Goal: Task Accomplishment & Management: Use online tool/utility

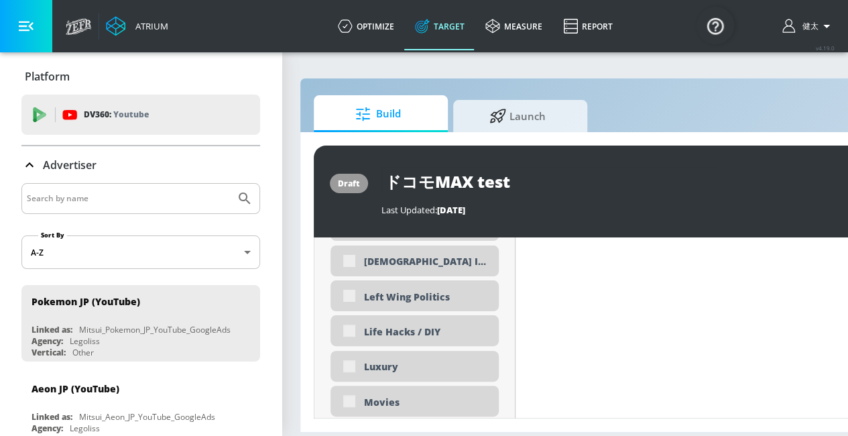
scroll to position [3420, 0]
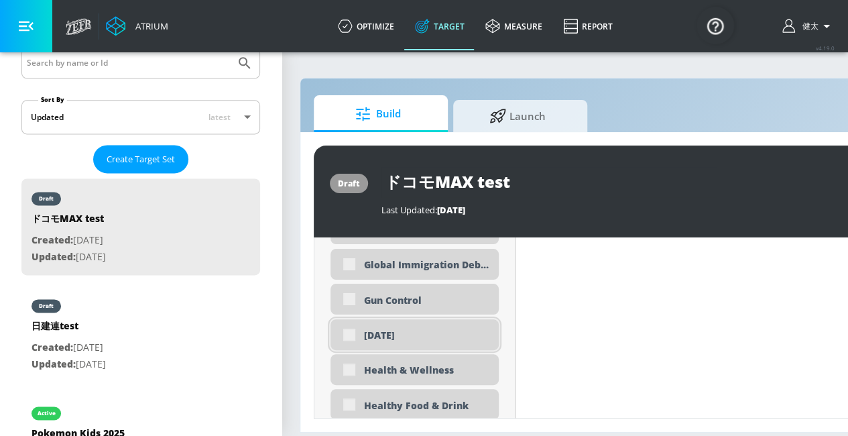
type input "0.05"
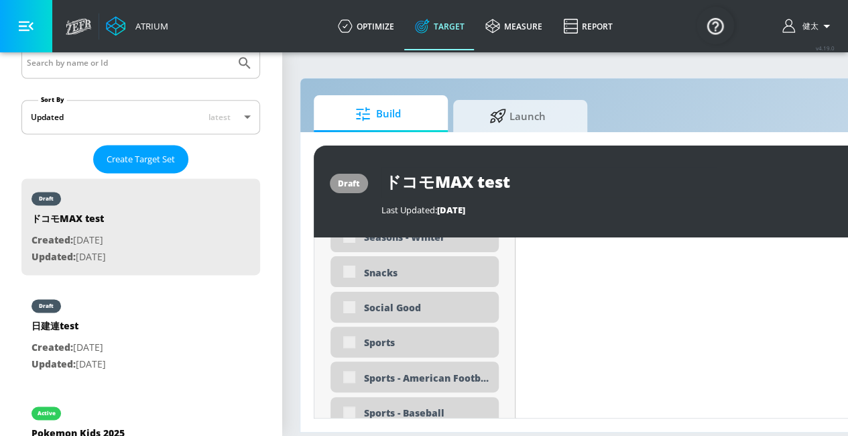
scroll to position [3576, 0]
click at [350, 342] on div "Sports" at bounding box center [414, 343] width 168 height 31
click at [364, 346] on div "Sports" at bounding box center [426, 343] width 125 height 13
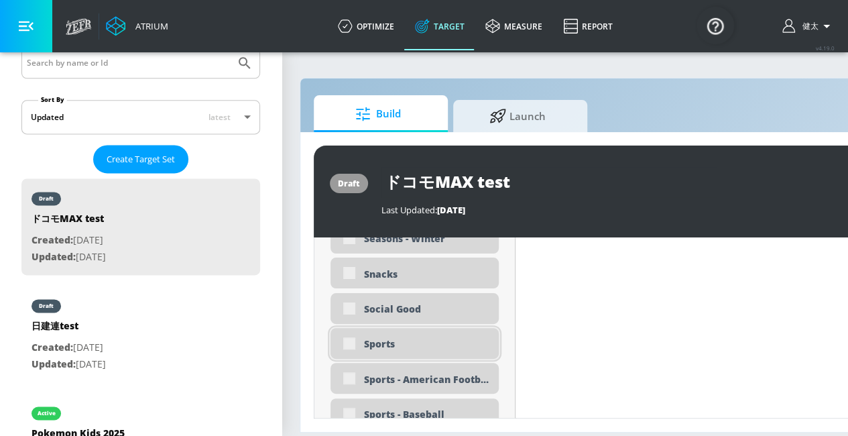
click at [346, 346] on div "Sports" at bounding box center [414, 343] width 168 height 31
click at [348, 344] on div "Sports" at bounding box center [414, 343] width 168 height 31
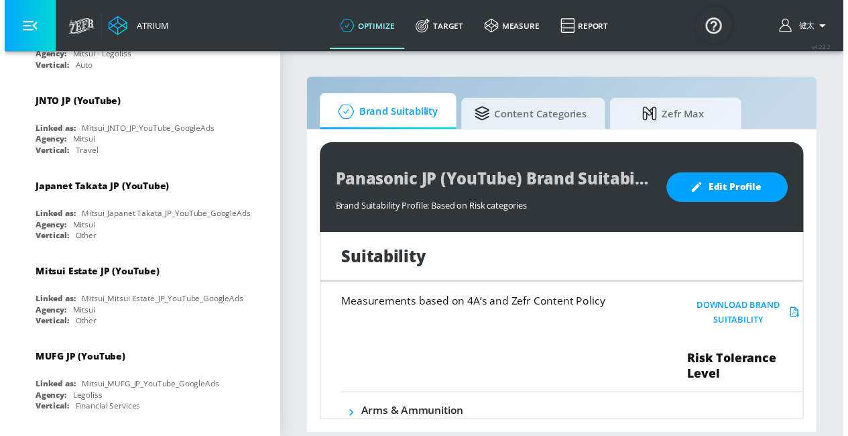
scroll to position [2118, 0]
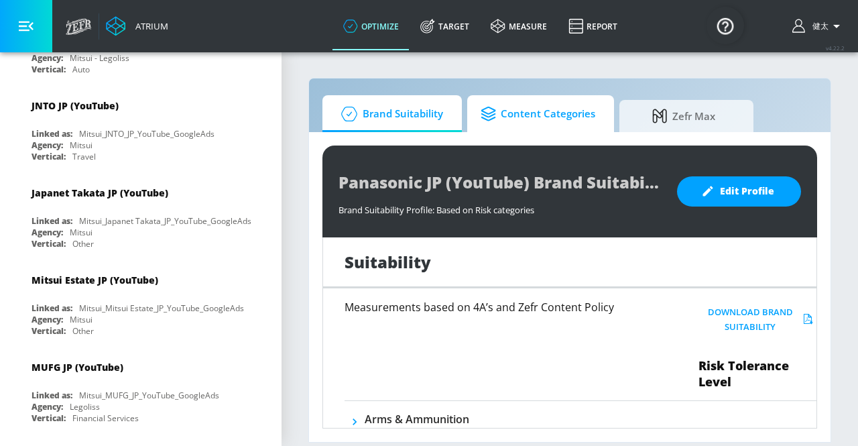
click at [557, 125] on span "Content Categories" at bounding box center [537, 114] width 115 height 32
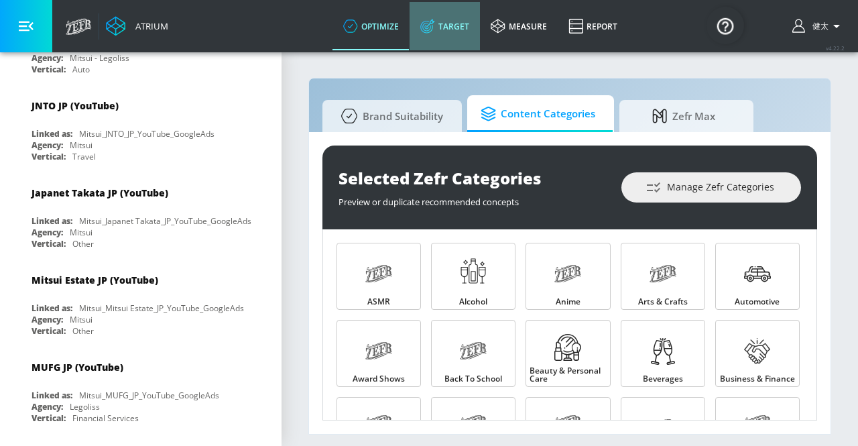
click at [455, 27] on link "Target" at bounding box center [444, 26] width 70 height 48
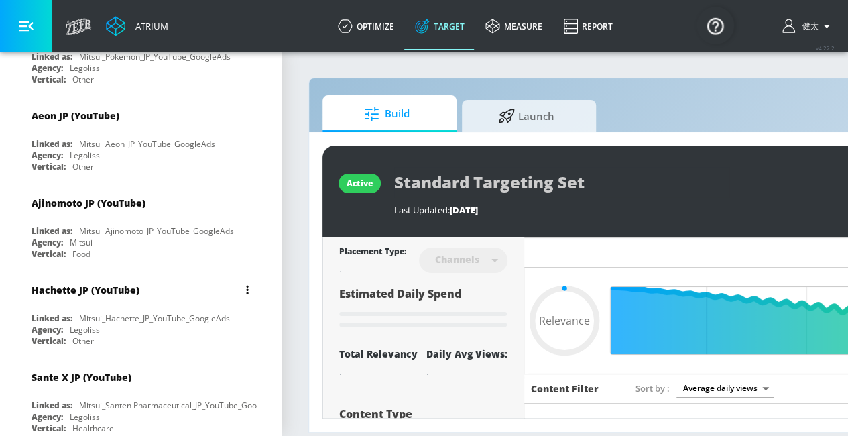
type input "0.4"
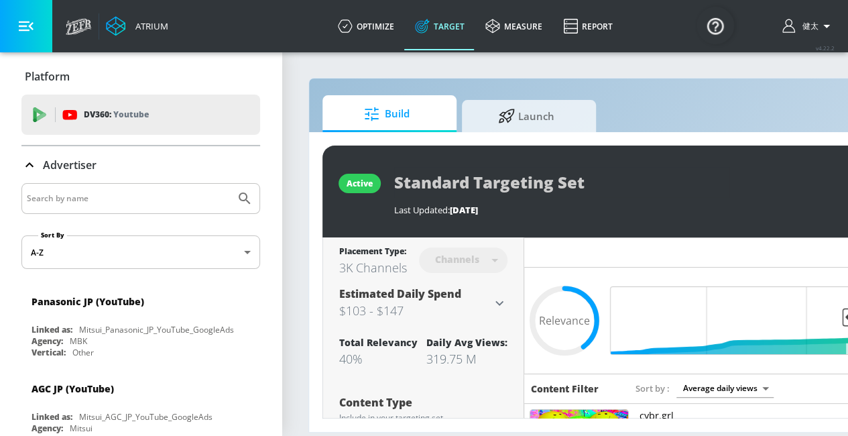
click at [78, 197] on input "Search by name" at bounding box center [128, 198] width 203 height 17
type input "d"
type input "ｄ"
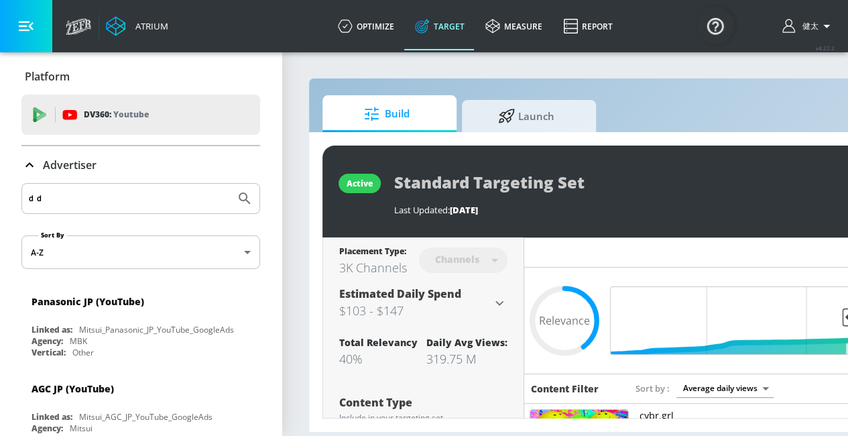
type input "ｄ"
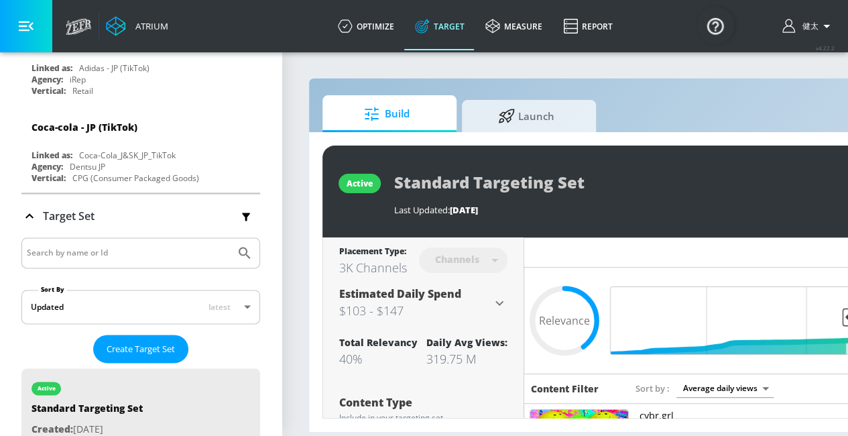
scroll to position [3376, 0]
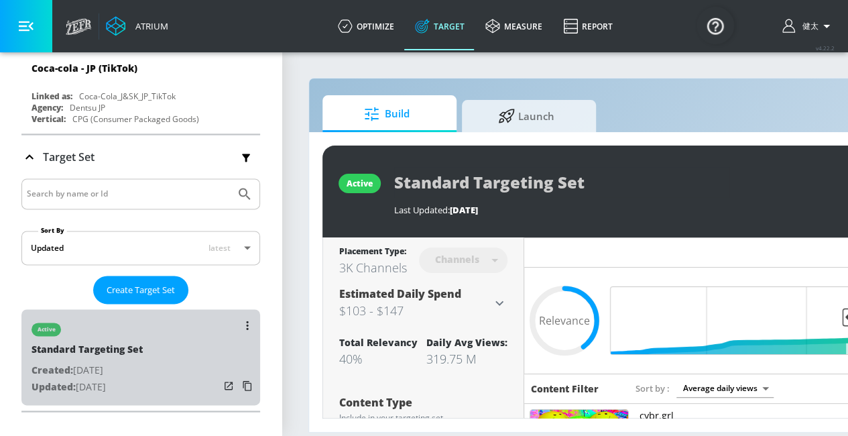
click at [143, 309] on div "active Standard Targeting Set Created: [DATE] Updated: [DATE]" at bounding box center [140, 357] width 239 height 96
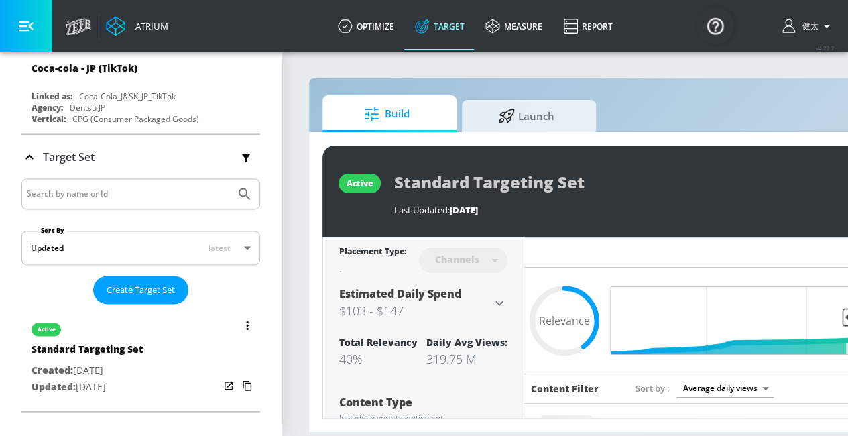
click at [168, 309] on div "active Standard Targeting Set Created: [DATE] Updated: [DATE]" at bounding box center [140, 357] width 239 height 96
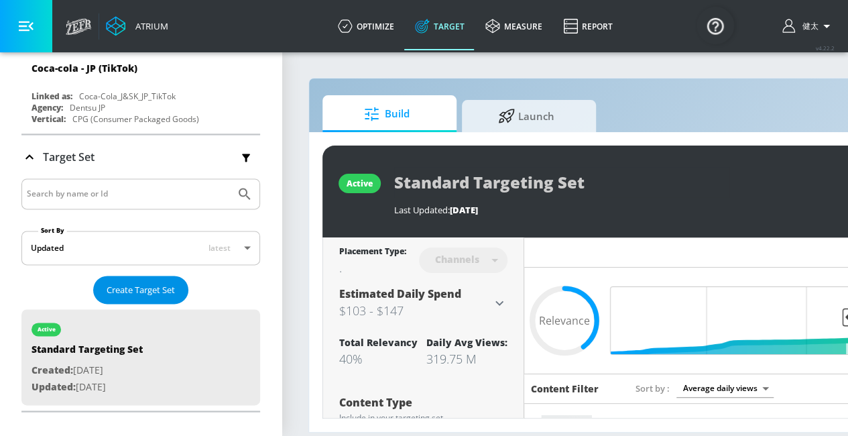
click at [110, 282] on span "Create Target Set" at bounding box center [141, 289] width 68 height 15
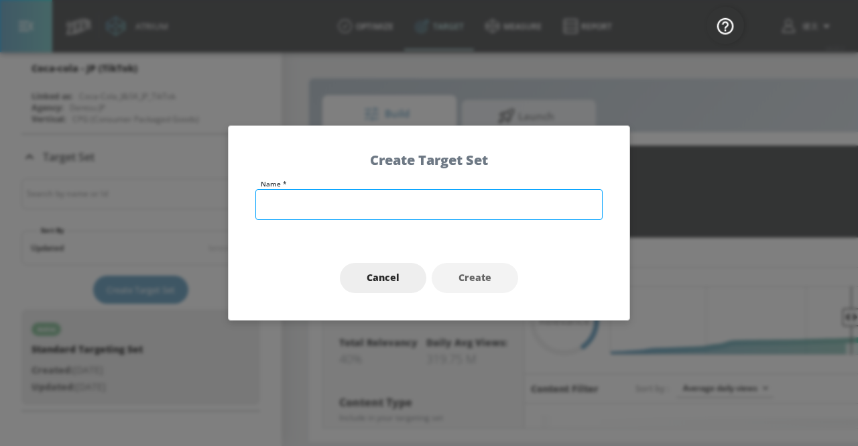
click at [303, 214] on input "text" at bounding box center [428, 204] width 347 height 31
type input "ドコモ"
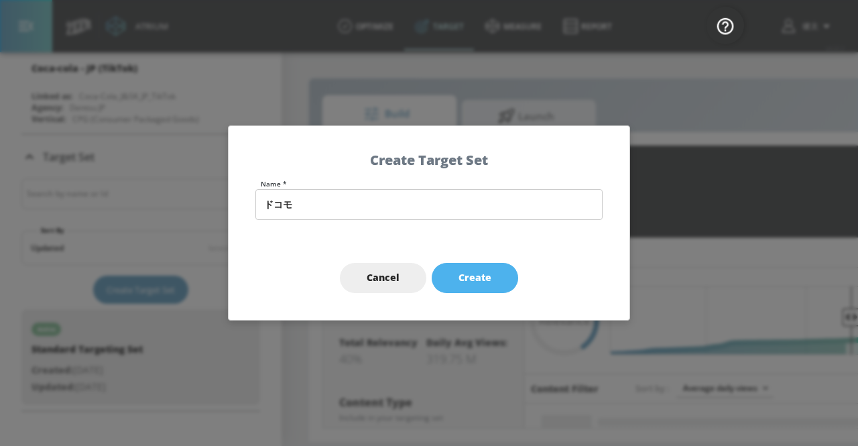
click at [467, 282] on span "Create" at bounding box center [474, 277] width 33 height 17
type input "ドコモ"
type input "0.05"
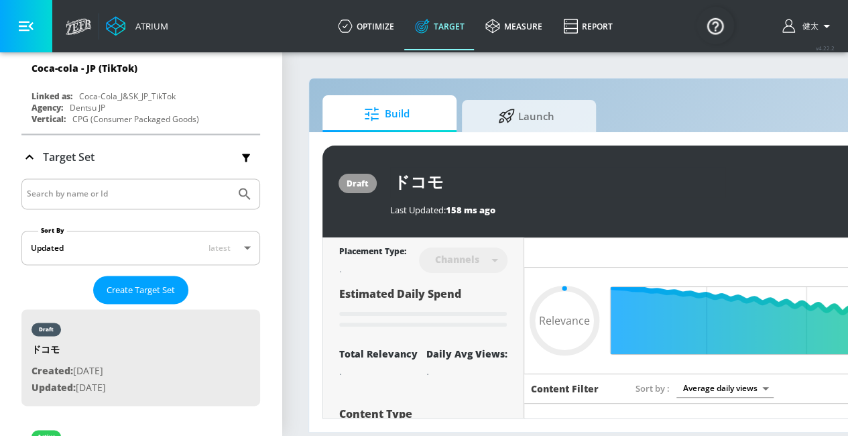
scroll to position [10, 0]
click at [242, 153] on icon "button" at bounding box center [246, 157] width 8 height 8
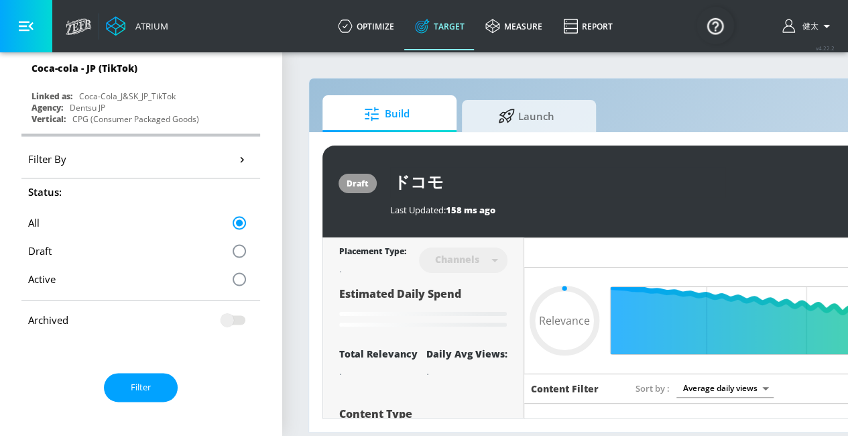
click at [225, 237] on input "radio" at bounding box center [239, 251] width 28 height 28
radio input "true"
radio input "false"
click at [149, 373] on button "Filter" at bounding box center [141, 387] width 74 height 29
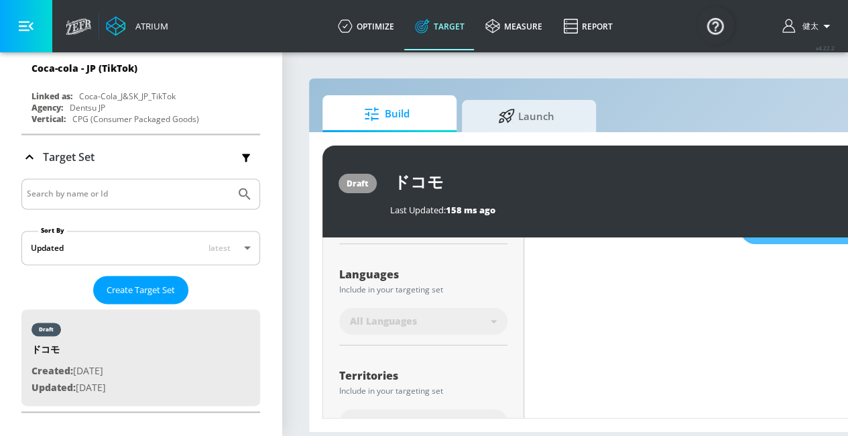
scroll to position [268, 0]
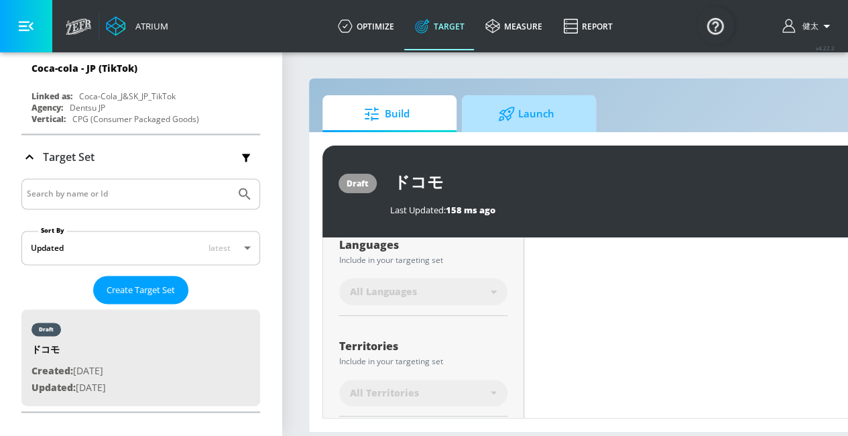
click at [554, 103] on span "Launch" at bounding box center [526, 114] width 102 height 32
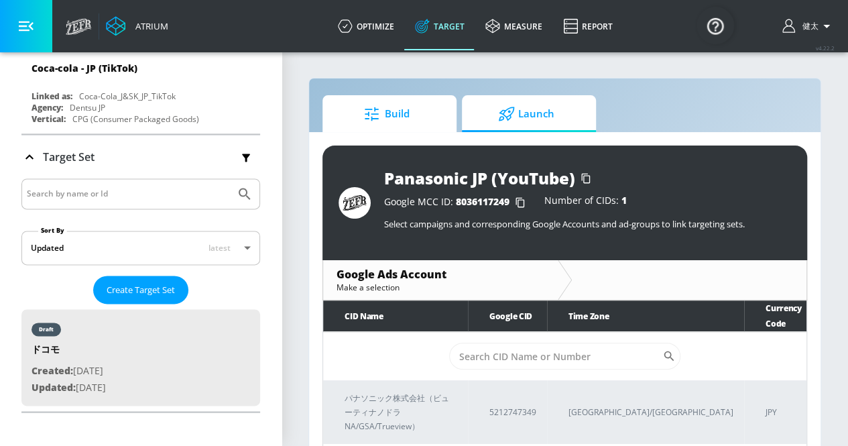
click at [387, 113] on span "Build" at bounding box center [387, 114] width 102 height 32
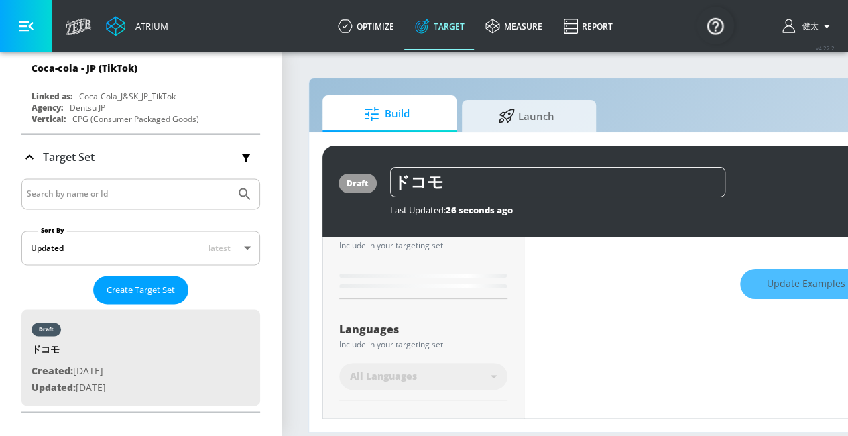
scroll to position [201, 0]
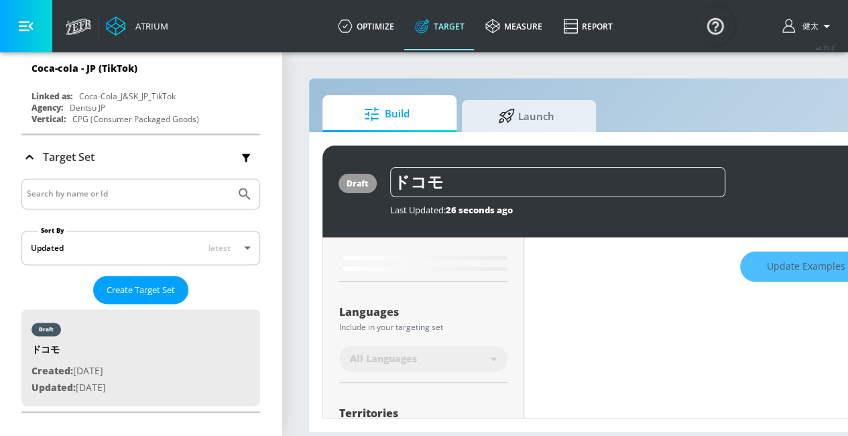
click at [365, 306] on div "Languages" at bounding box center [423, 311] width 168 height 11
click at [440, 345] on div "All Languages" at bounding box center [423, 358] width 168 height 27
click at [493, 357] on icon at bounding box center [494, 358] width 6 height 3
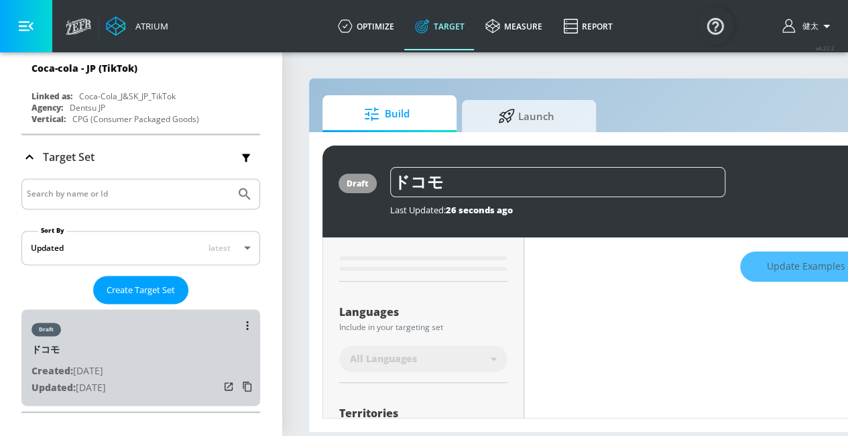
click at [176, 309] on div "draft ドコモ Created: [DATE] Updated: [DATE]" at bounding box center [140, 357] width 239 height 96
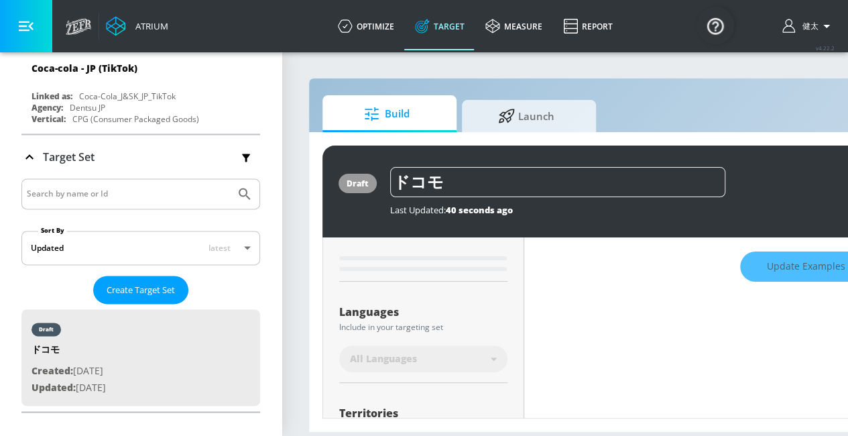
scroll to position [268, 0]
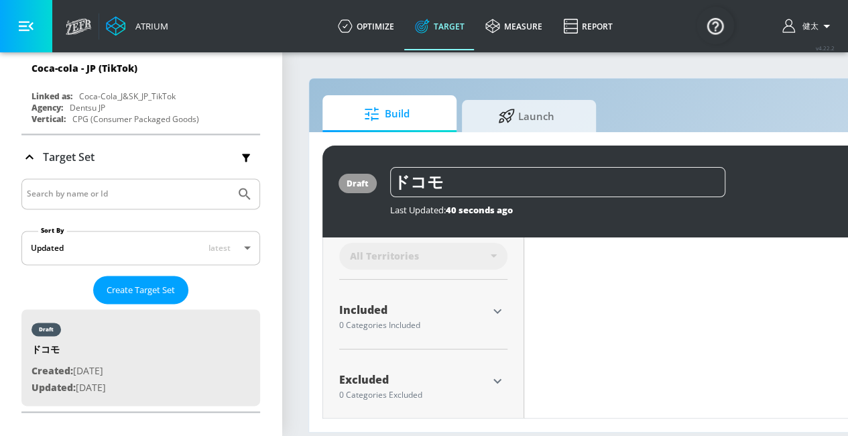
type input "0.6"
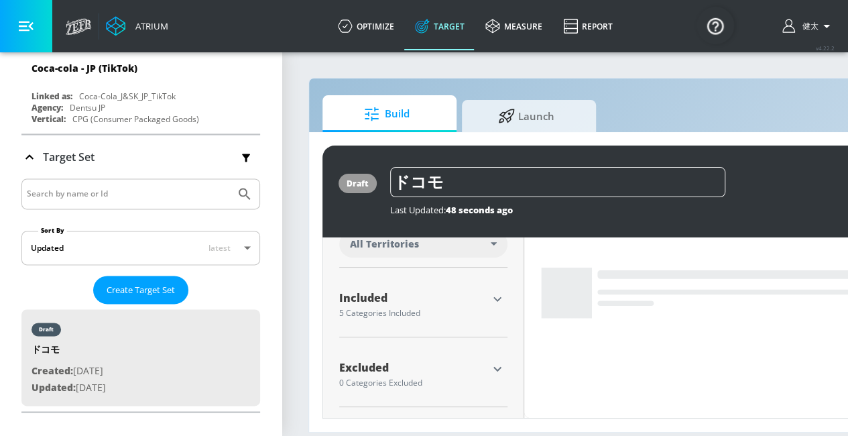
scroll to position [389, 0]
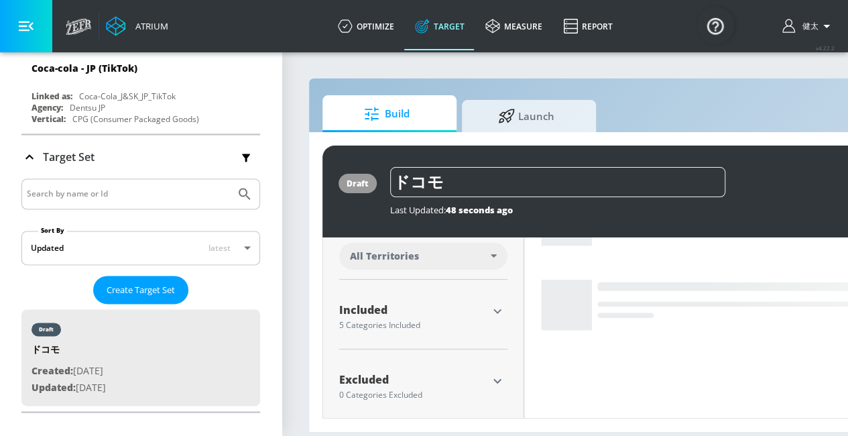
click at [497, 311] on icon "button" at bounding box center [497, 311] width 8 height 5
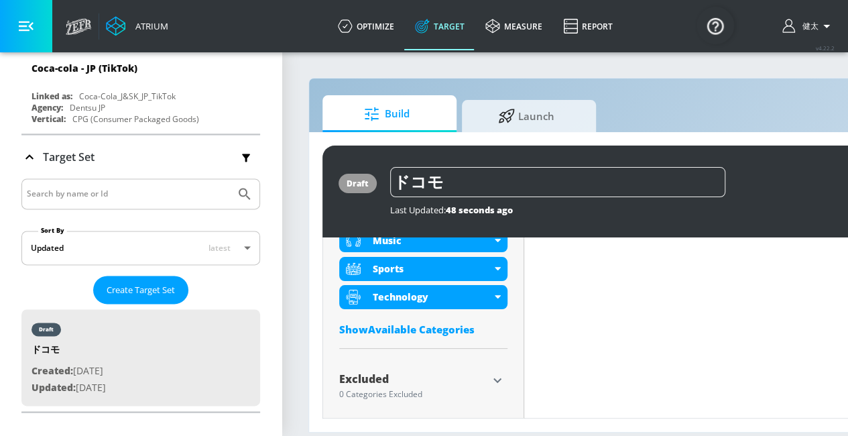
scroll to position [513, 0]
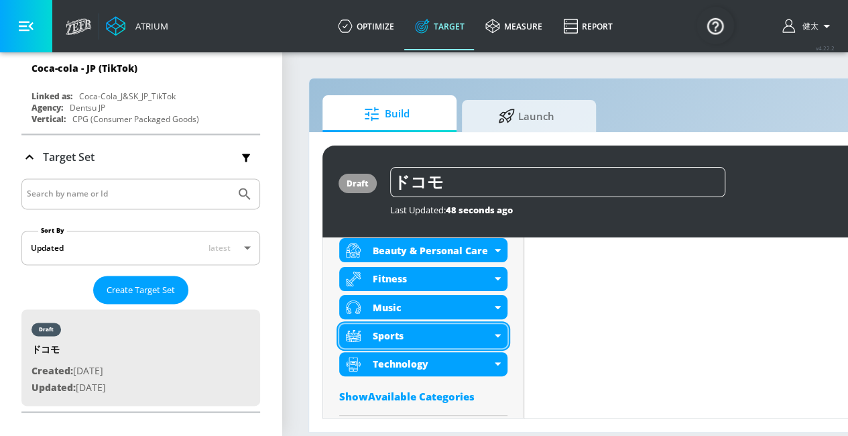
click at [446, 329] on div "Sports" at bounding box center [432, 335] width 119 height 13
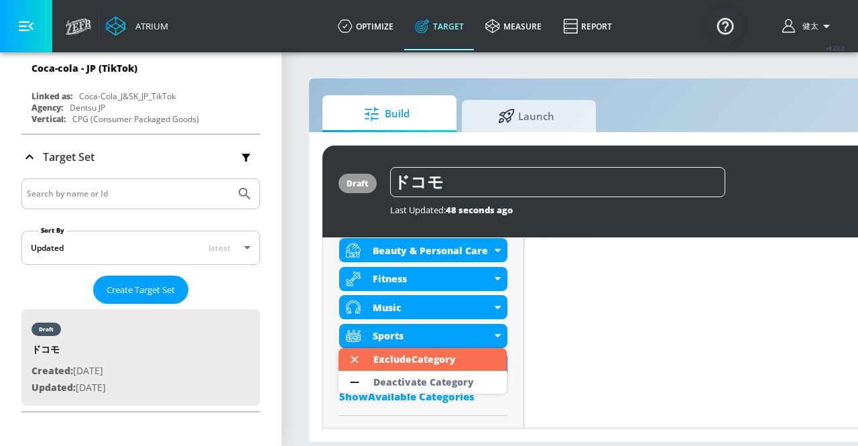
click at [426, 337] on div at bounding box center [429, 223] width 858 height 446
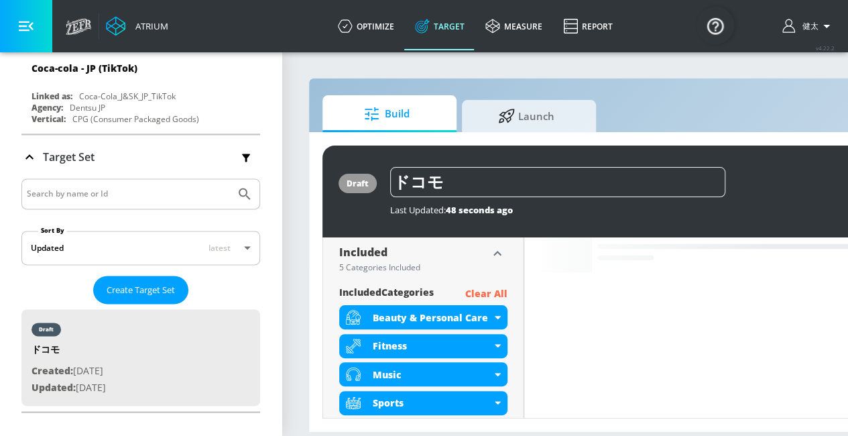
click at [489, 293] on p "Clear All" at bounding box center [486, 293] width 42 height 17
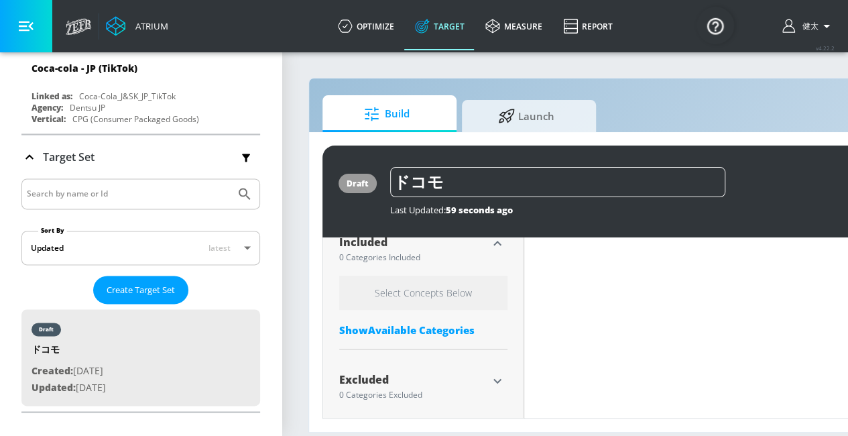
scroll to position [10, 0]
click at [436, 286] on h6 "Select Concepts Below" at bounding box center [423, 292] width 168 height 34
click at [492, 373] on icon "button" at bounding box center [497, 381] width 16 height 16
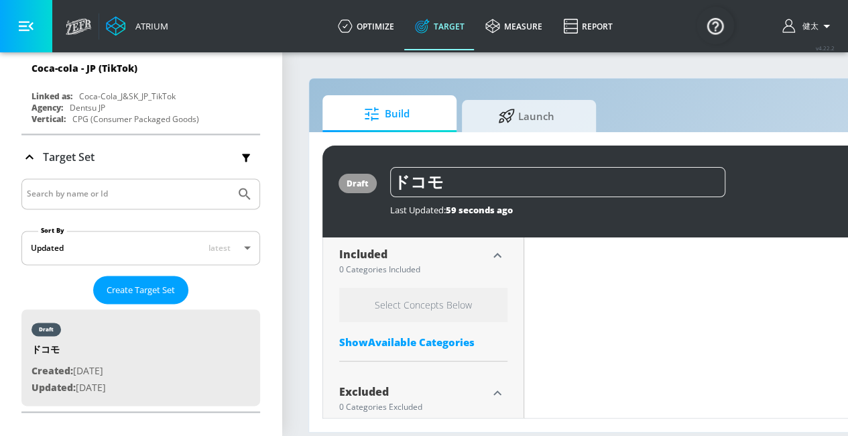
scroll to position [455, 0]
click at [496, 385] on icon "button" at bounding box center [497, 393] width 16 height 16
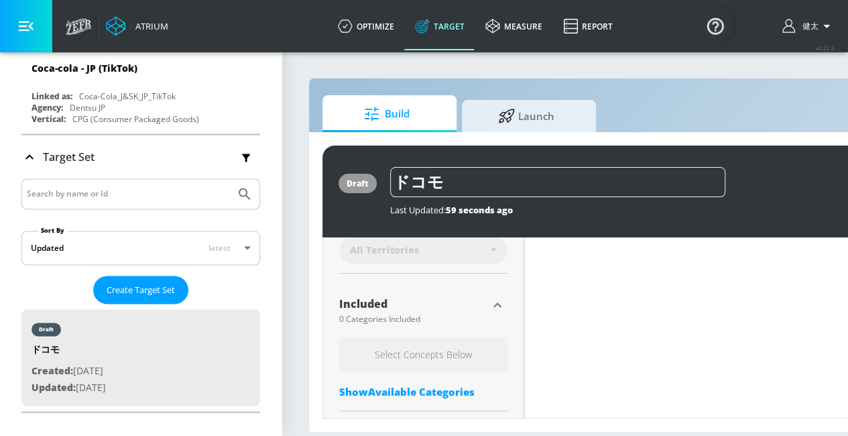
scroll to position [388, 0]
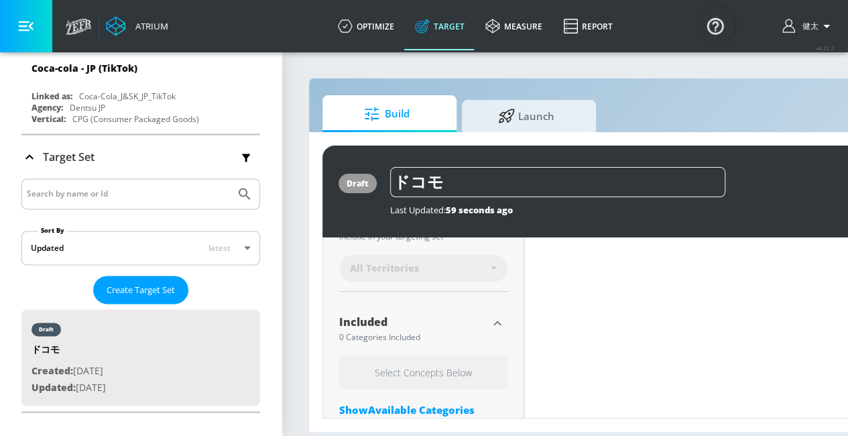
click at [497, 315] on icon "button" at bounding box center [497, 323] width 16 height 16
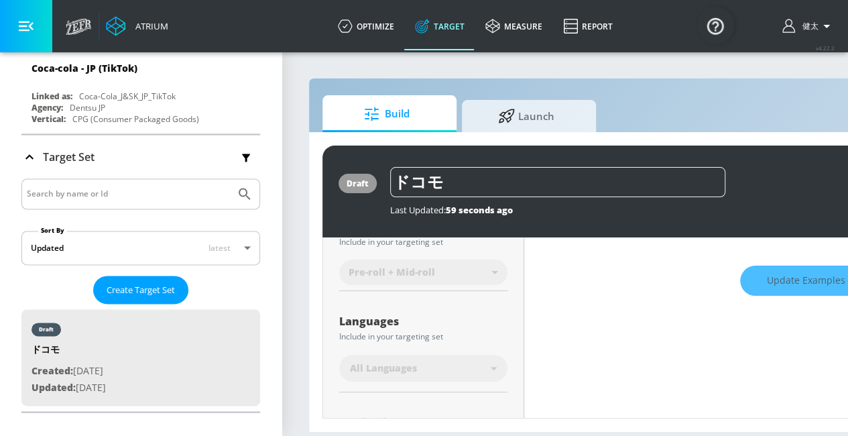
click at [492, 354] on div "All Languages" at bounding box center [423, 367] width 168 height 27
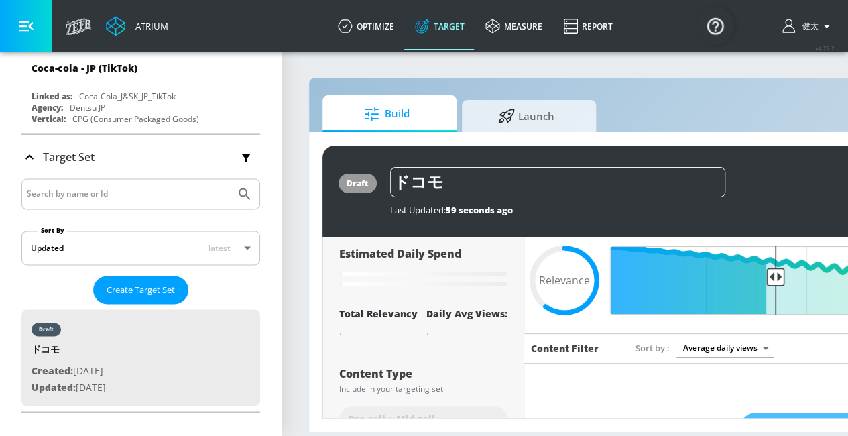
scroll to position [0, 0]
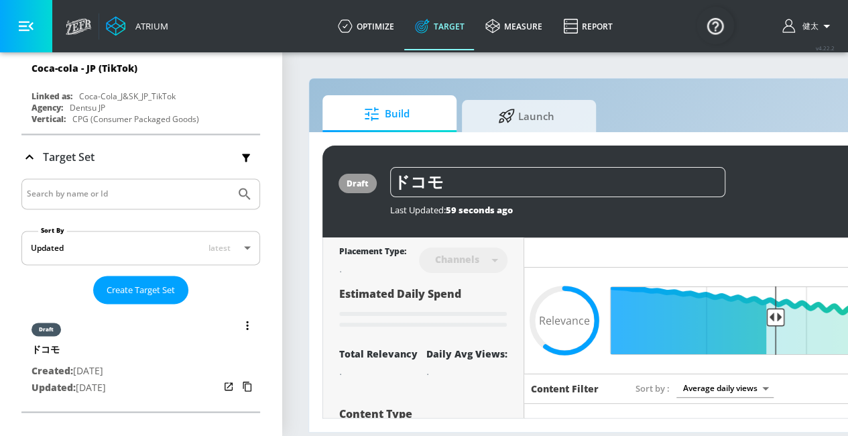
click at [240, 316] on button "list of Target Set" at bounding box center [247, 325] width 19 height 19
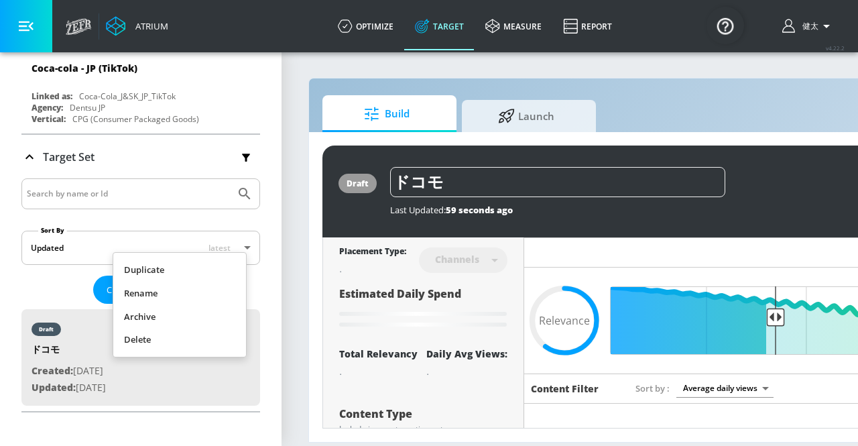
click at [190, 242] on div at bounding box center [429, 223] width 858 height 446
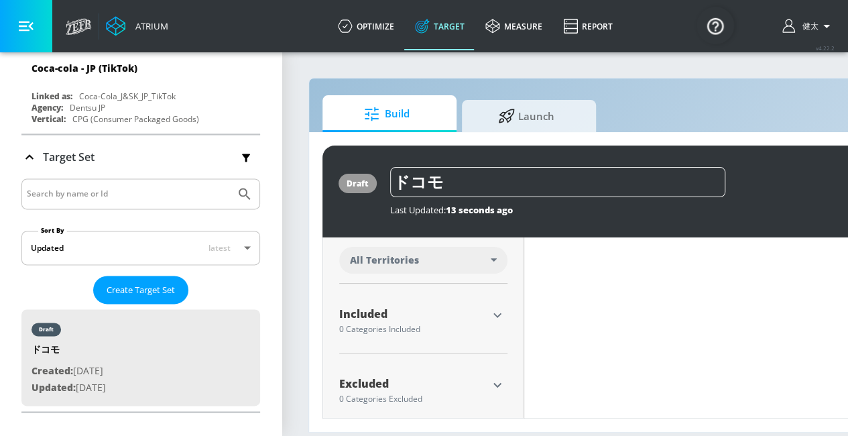
scroll to position [385, 0]
click at [497, 309] on icon "button" at bounding box center [497, 315] width 16 height 16
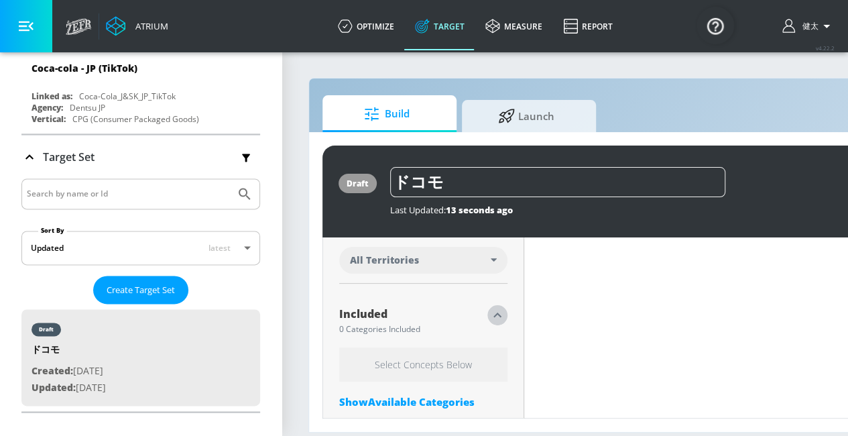
click at [497, 309] on icon "button" at bounding box center [497, 315] width 16 height 16
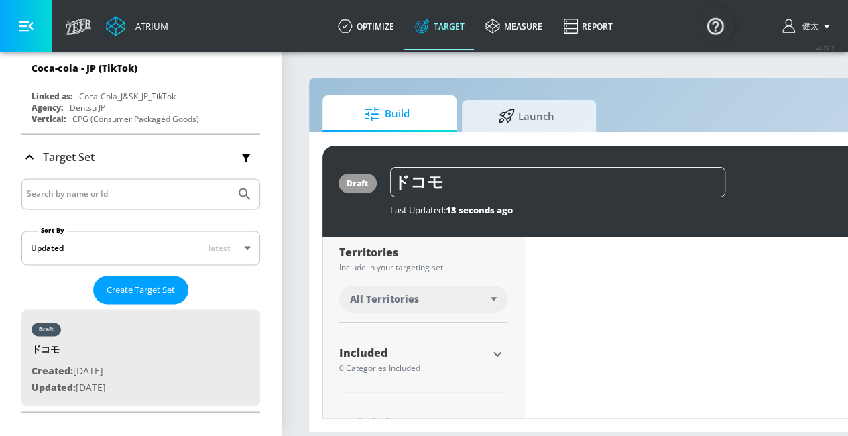
scroll to position [374, 0]
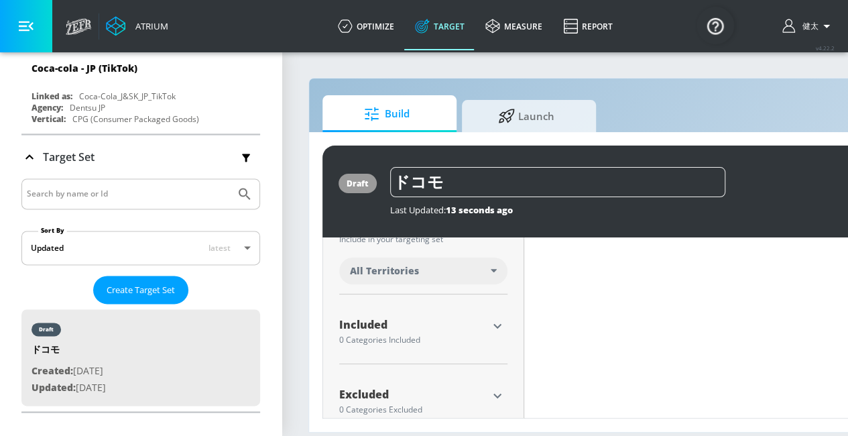
click at [497, 309] on div "Included 0 Categories Included Select Concepts Below Show Available Categories" at bounding box center [423, 334] width 168 height 59
click at [502, 316] on div at bounding box center [497, 326] width 20 height 20
click at [502, 318] on icon "button" at bounding box center [497, 326] width 16 height 16
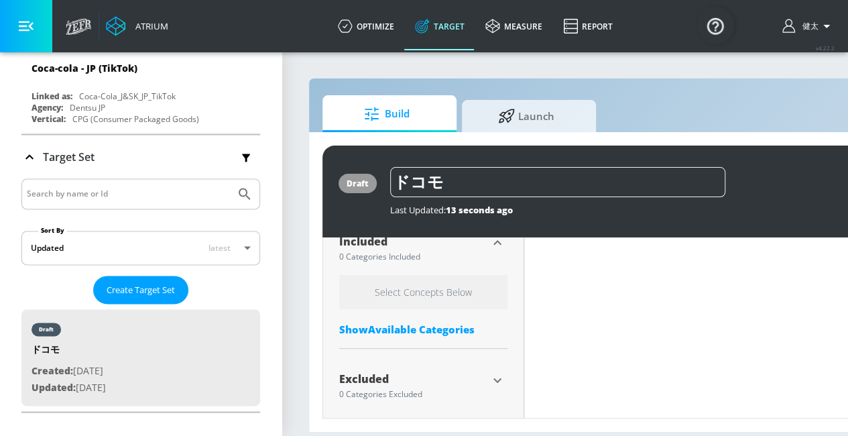
scroll to position [457, 0]
click at [405, 332] on div "Show Available Categories" at bounding box center [423, 328] width 168 height 13
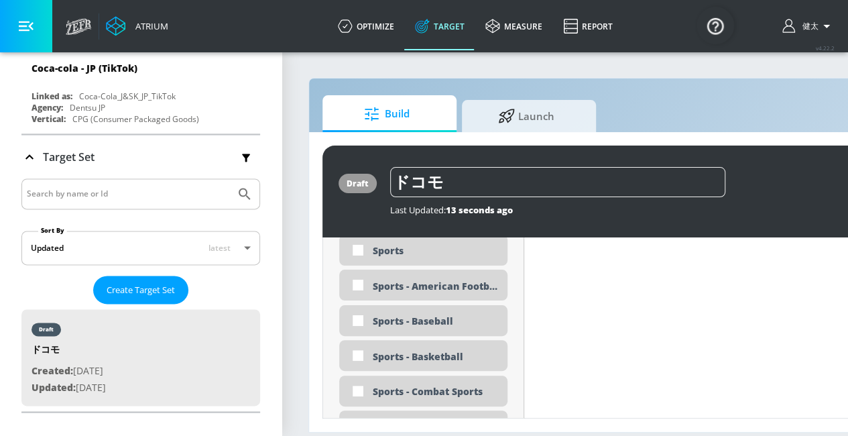
scroll to position [3655, 0]
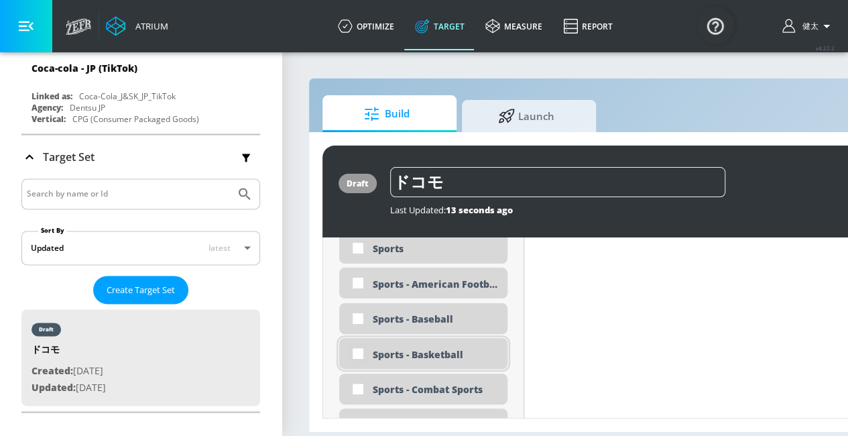
click at [355, 350] on input "checkbox" at bounding box center [358, 353] width 24 height 24
checkbox input "true"
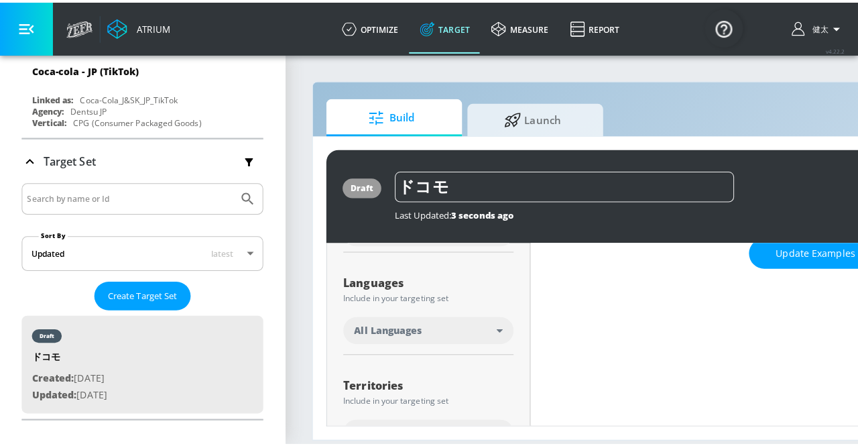
scroll to position [208, 0]
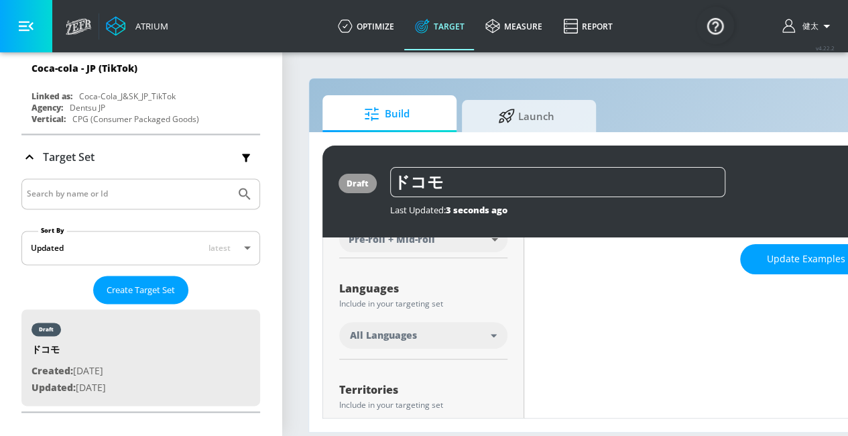
click at [487, 332] on div "All Languages" at bounding box center [420, 334] width 141 height 13
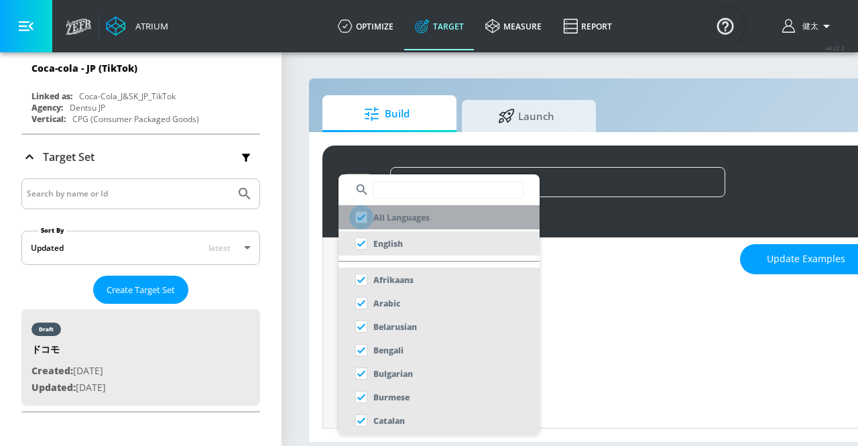
click at [361, 216] on input "checkbox" at bounding box center [361, 217] width 24 height 24
click at [355, 222] on input "checkbox" at bounding box center [361, 217] width 24 height 24
click at [359, 216] on input "checkbox" at bounding box center [361, 217] width 24 height 24
click at [363, 220] on input "checkbox" at bounding box center [361, 217] width 24 height 24
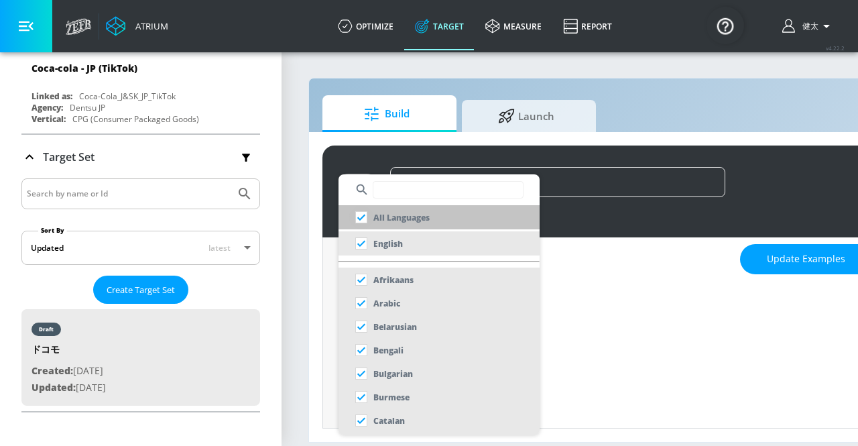
click at [363, 220] on input "checkbox" at bounding box center [361, 217] width 24 height 24
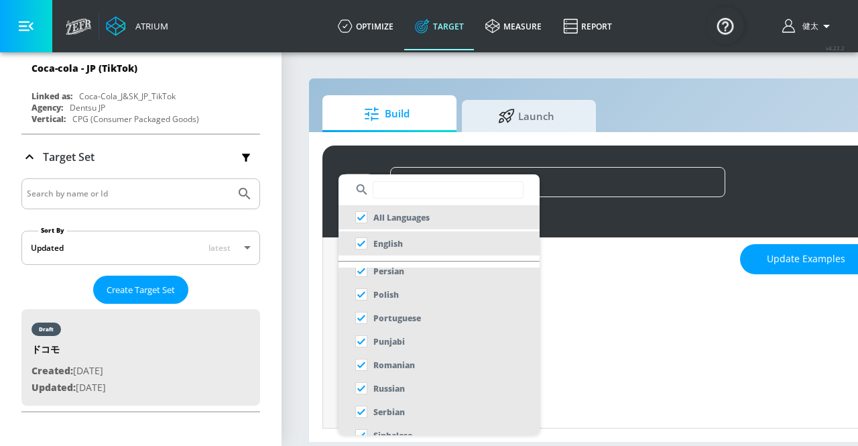
scroll to position [804, 0]
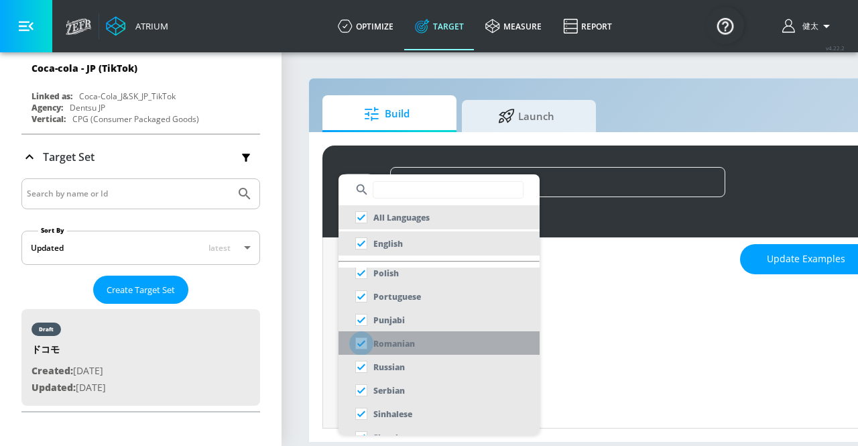
click at [364, 340] on input "checkbox" at bounding box center [361, 343] width 24 height 24
checkbox input "false"
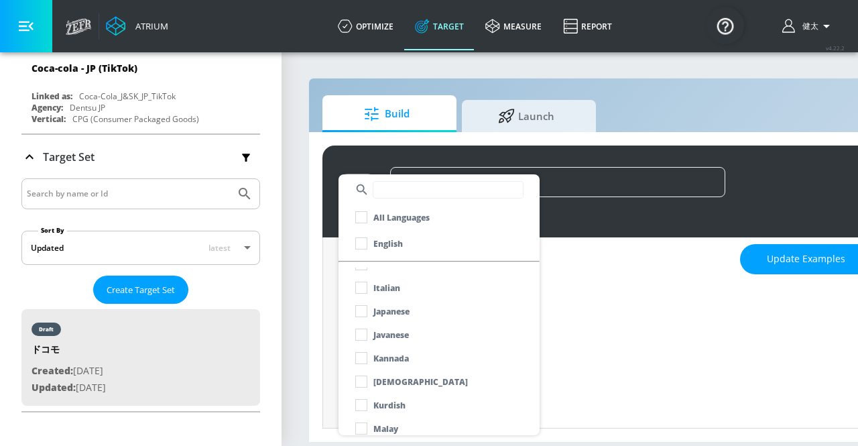
scroll to position [466, 0]
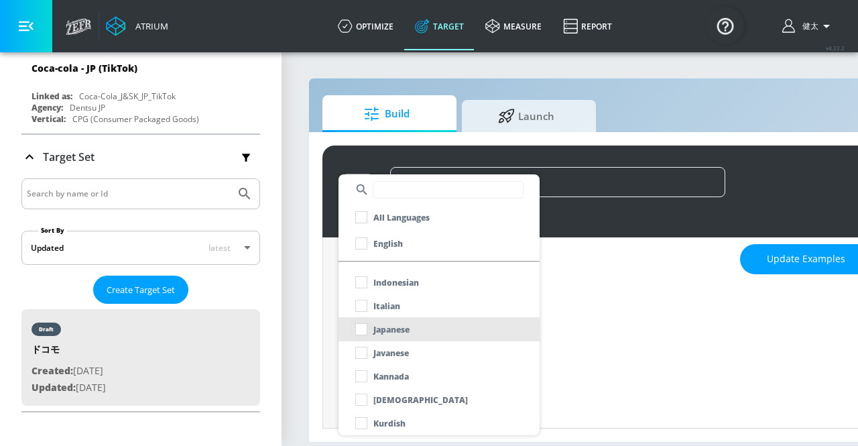
click at [362, 324] on input "checkbox" at bounding box center [361, 329] width 24 height 24
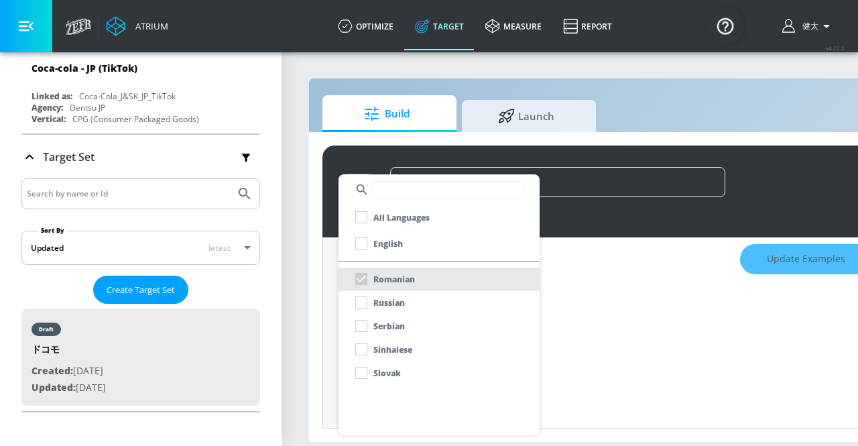
scroll to position [220, 0]
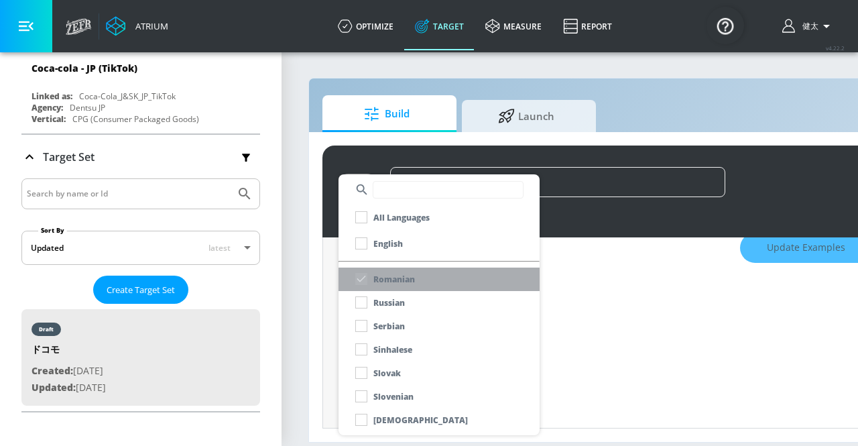
click at [359, 273] on div "Romanian" at bounding box center [382, 279] width 66 height 24
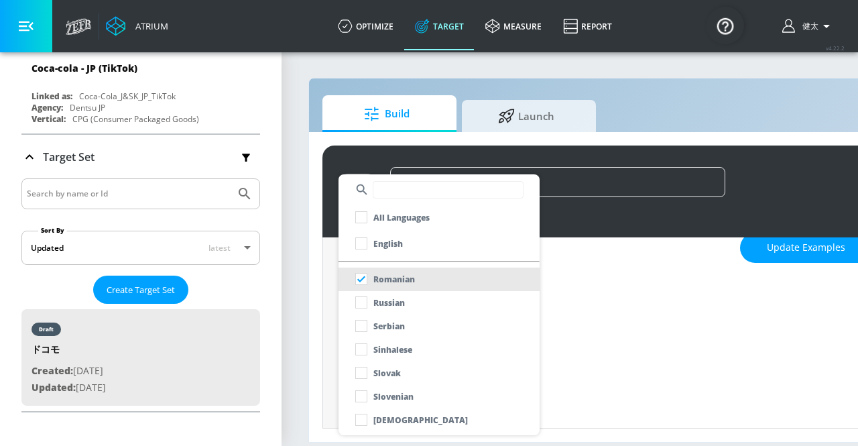
scroll to position [208, 0]
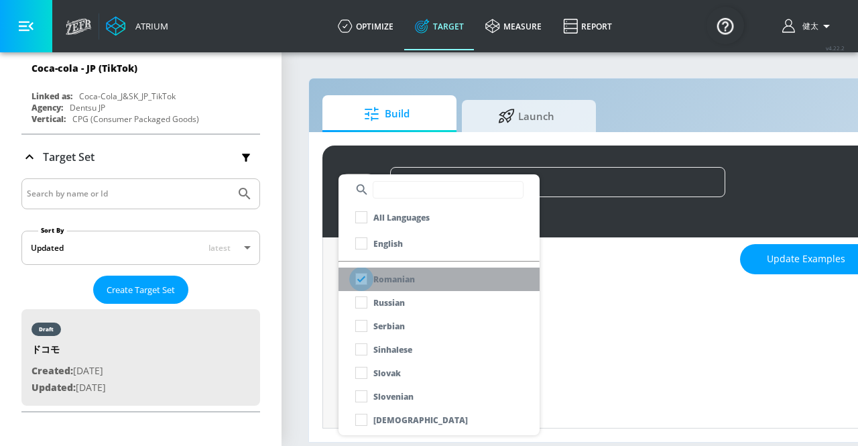
click at [361, 274] on input "checkbox" at bounding box center [361, 279] width 24 height 24
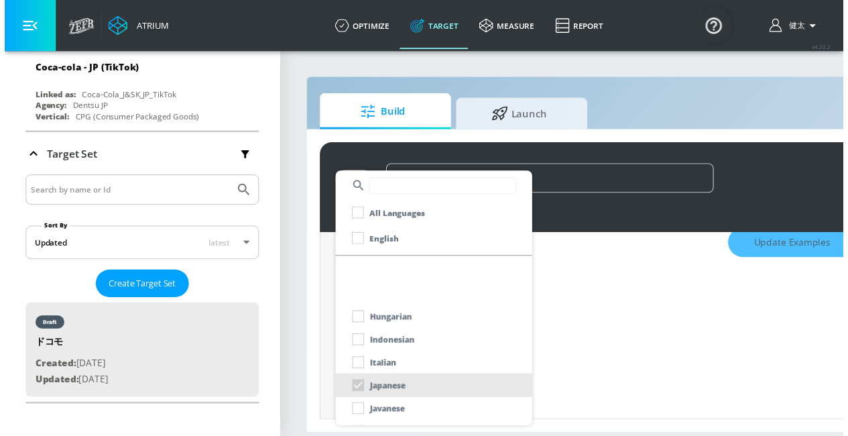
scroll to position [536, 0]
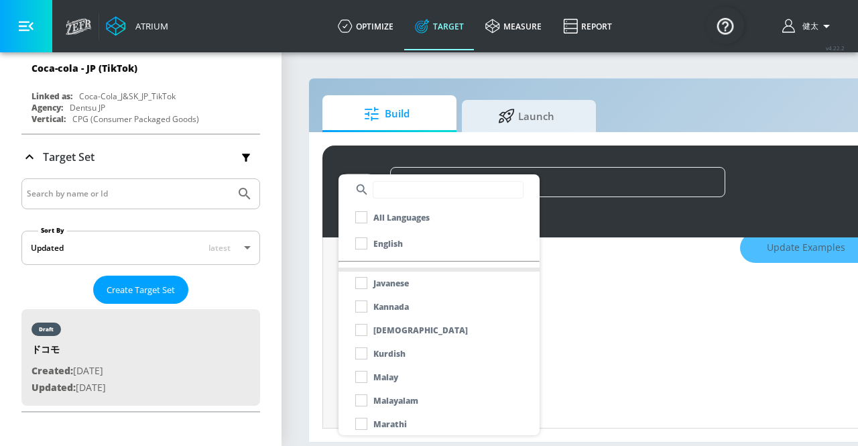
click at [590, 327] on div at bounding box center [429, 223] width 858 height 446
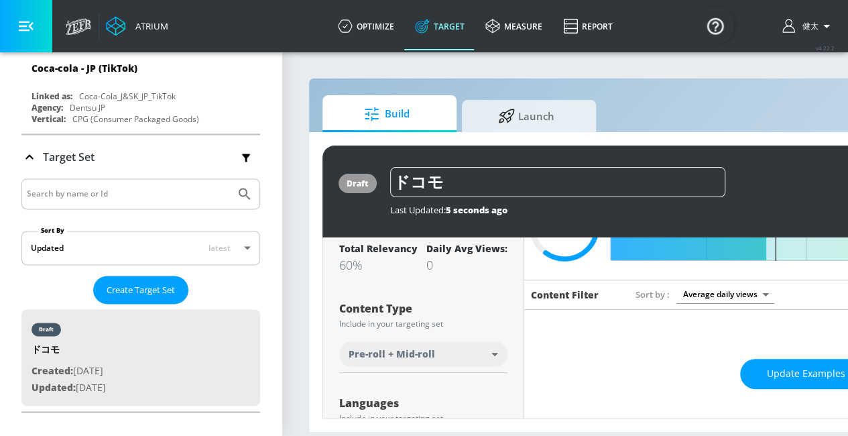
scroll to position [74, 0]
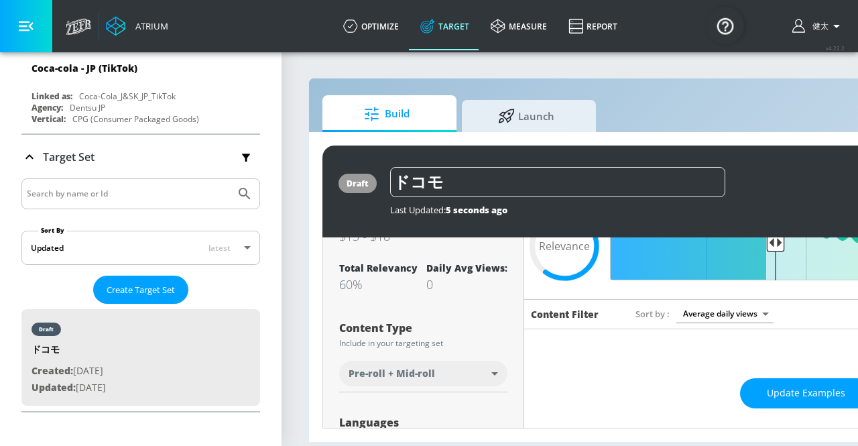
click at [492, 368] on body "Atrium optimize Target measure Report optimize Target measure Report v 4.22.2 健…" at bounding box center [429, 223] width 858 height 446
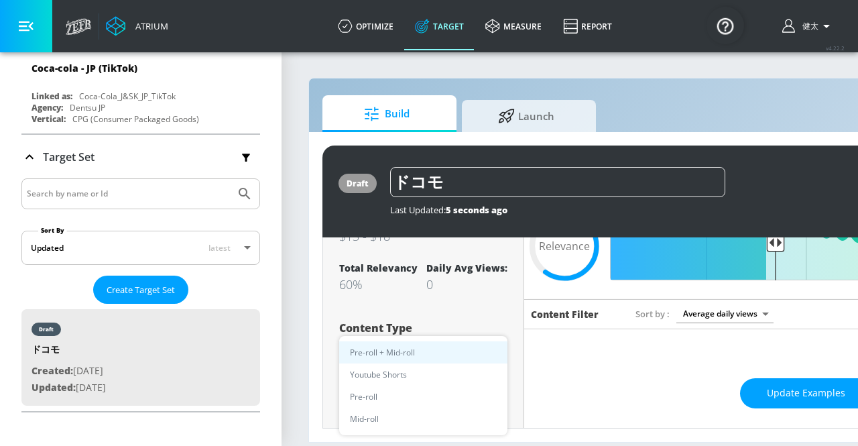
click at [476, 316] on div at bounding box center [429, 223] width 858 height 446
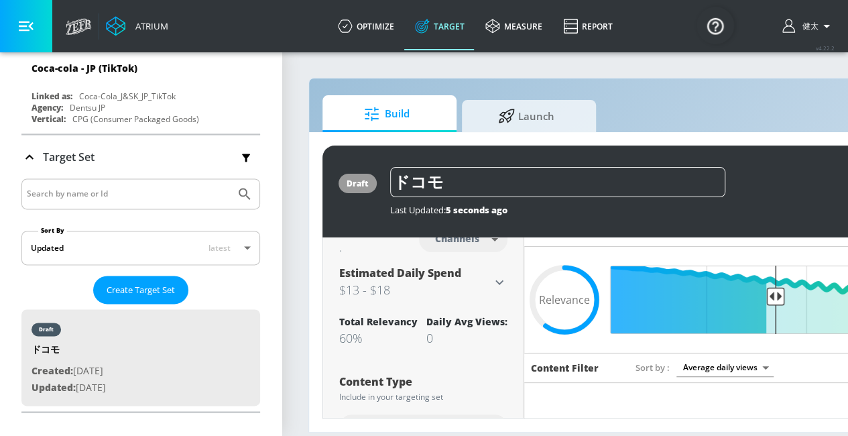
scroll to position [0, 0]
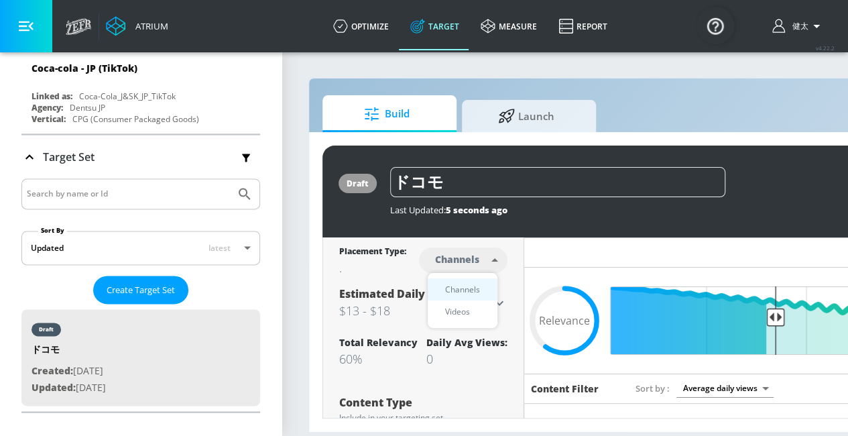
click at [494, 260] on body "Atrium optimize Target measure Report optimize Target measure Report v 4.22.2 健…" at bounding box center [424, 218] width 848 height 436
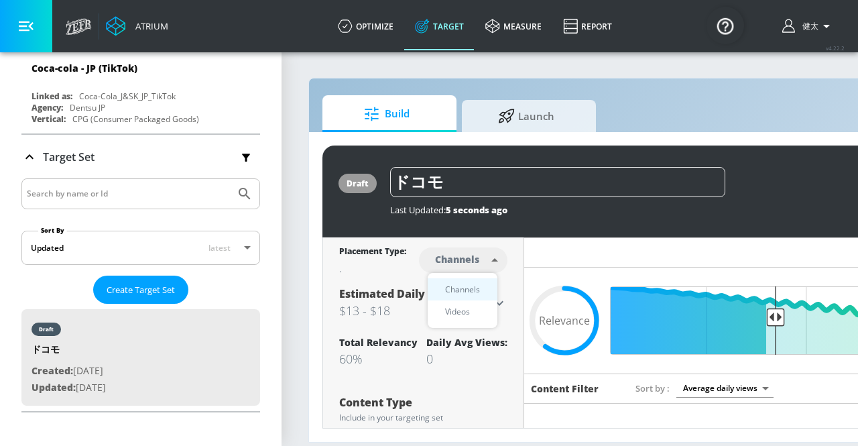
click at [372, 261] on div at bounding box center [429, 223] width 858 height 446
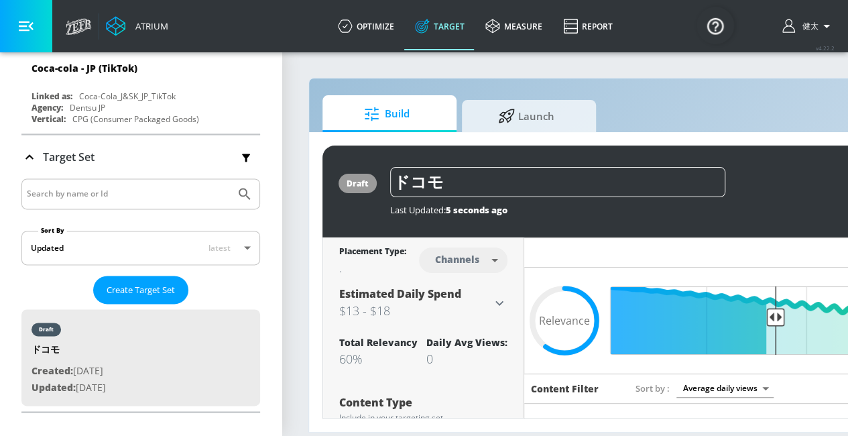
click at [492, 308] on icon at bounding box center [499, 303] width 16 height 16
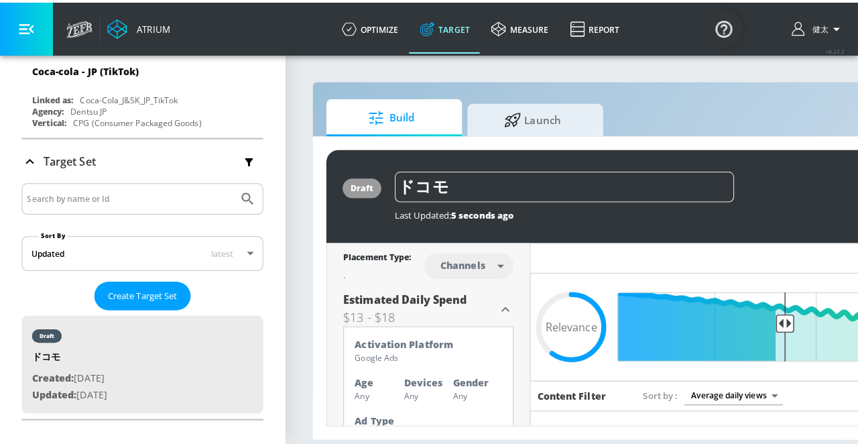
scroll to position [201, 0]
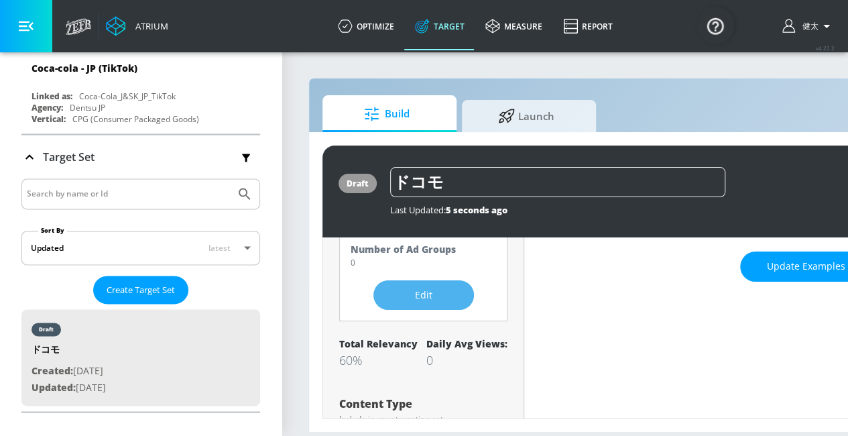
click at [405, 292] on span "Edit" at bounding box center [423, 295] width 47 height 17
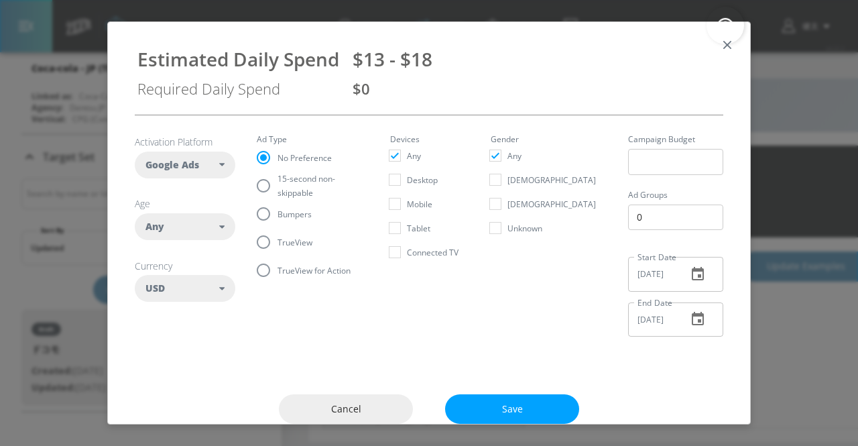
click at [203, 172] on div "Google Ads" at bounding box center [185, 164] width 101 height 27
click at [219, 233] on div "Any" at bounding box center [185, 226] width 101 height 27
click at [201, 282] on div "USD" at bounding box center [182, 287] width 74 height 13
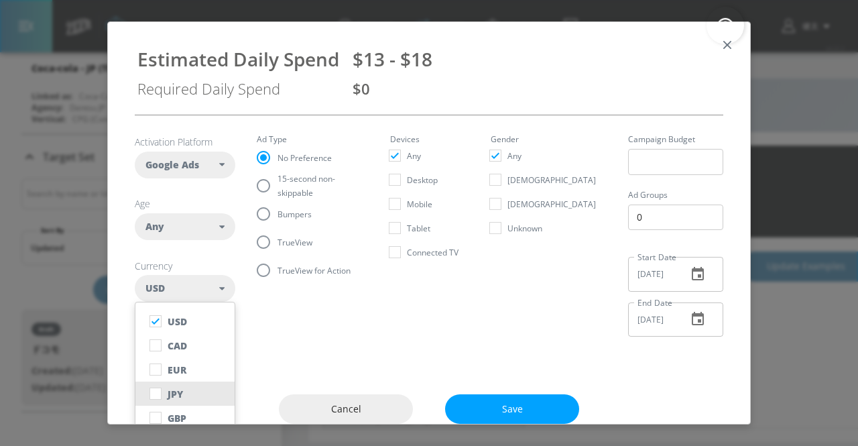
click at [192, 389] on button "JPY" at bounding box center [184, 393] width 99 height 24
checkbox input "false"
checkbox input "true"
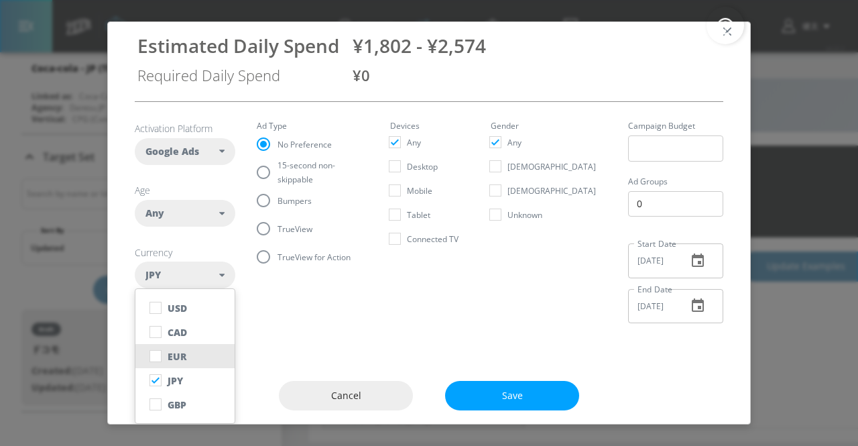
scroll to position [25, 0]
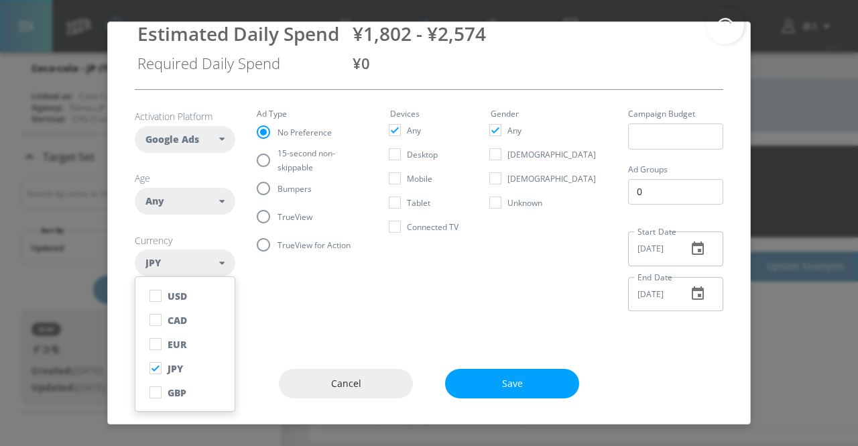
click at [693, 246] on icon "button" at bounding box center [698, 247] width 12 height 13
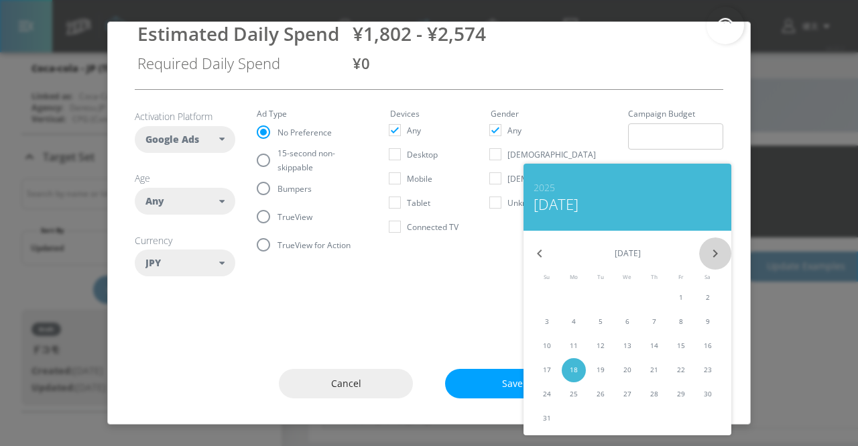
click at [713, 254] on icon "button" at bounding box center [715, 253] width 16 height 16
click at [684, 326] on p "12" at bounding box center [681, 321] width 8 height 10
type input "[DATE]"
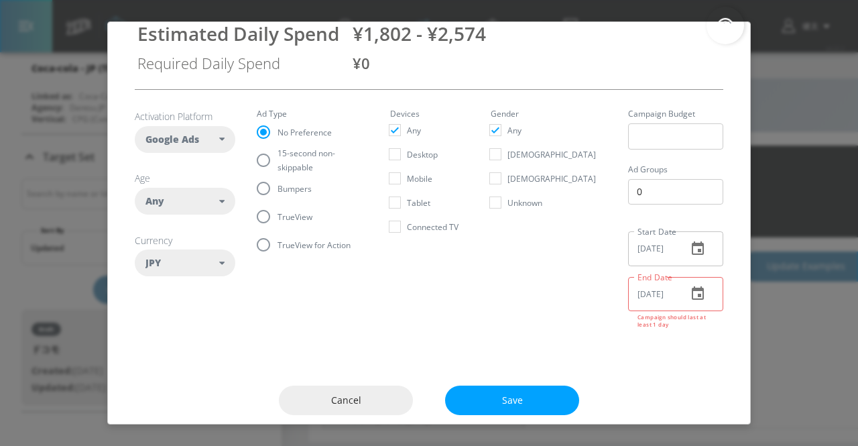
click at [692, 298] on icon "button" at bounding box center [698, 292] width 12 height 13
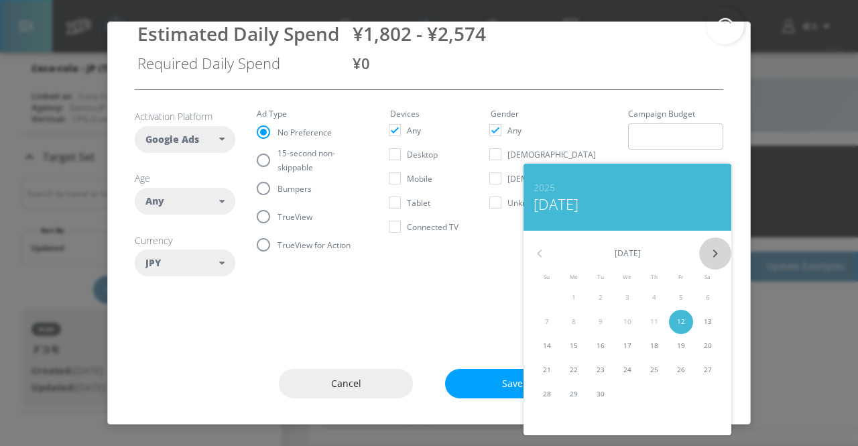
click at [712, 253] on icon "button" at bounding box center [715, 253] width 16 height 16
click at [545, 254] on icon "button" at bounding box center [539, 253] width 16 height 16
click at [709, 251] on icon "button" at bounding box center [715, 253] width 16 height 16
click at [543, 316] on button "5" at bounding box center [547, 322] width 24 height 24
type input "[DATE]"
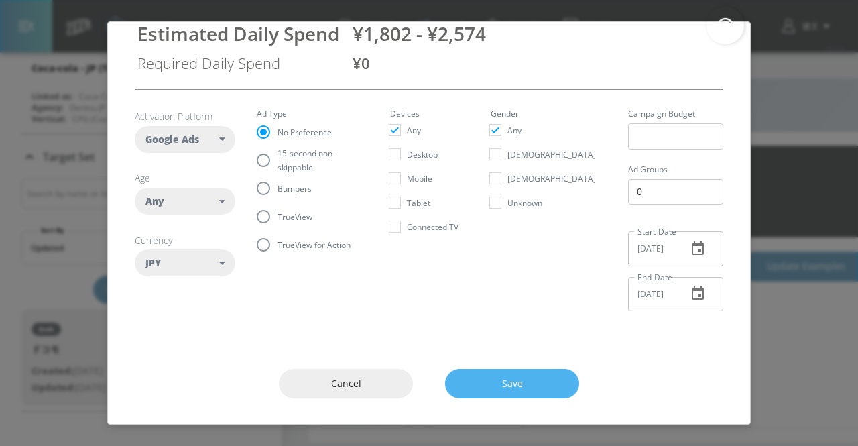
click at [526, 379] on span "Save" at bounding box center [512, 383] width 80 height 17
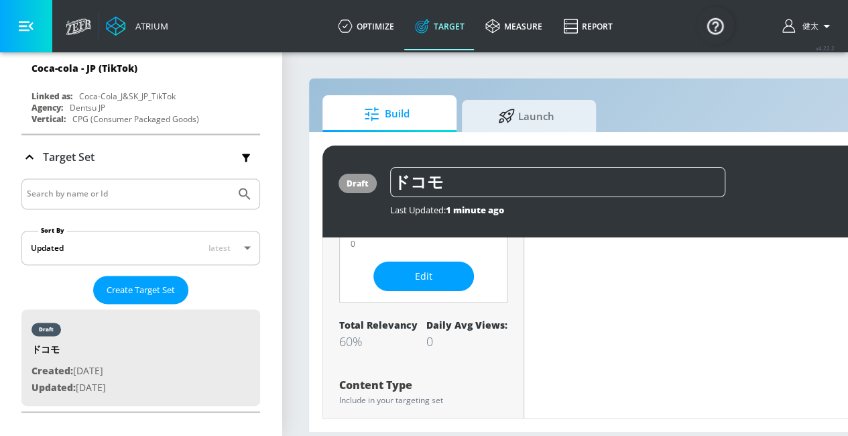
scroll to position [0, 0]
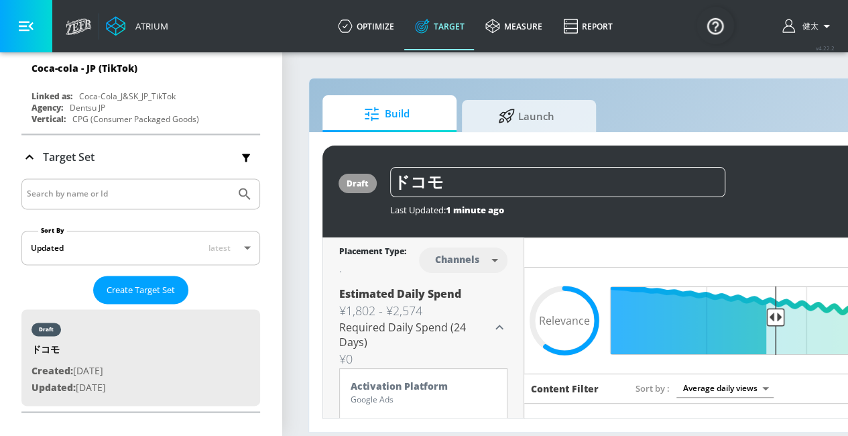
click at [456, 257] on body "Atrium optimize Target measure Report optimize Target measure Report v 4.22.2 健…" at bounding box center [424, 218] width 848 height 436
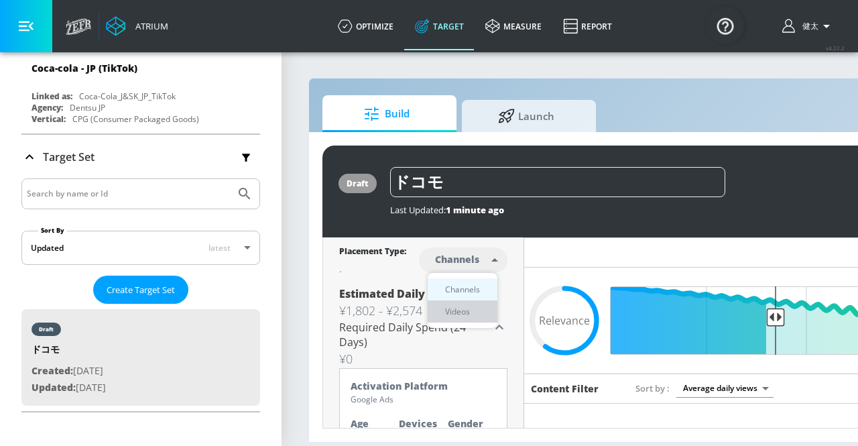
click at [457, 307] on div "Videos" at bounding box center [457, 311] width 38 height 14
type input "videos"
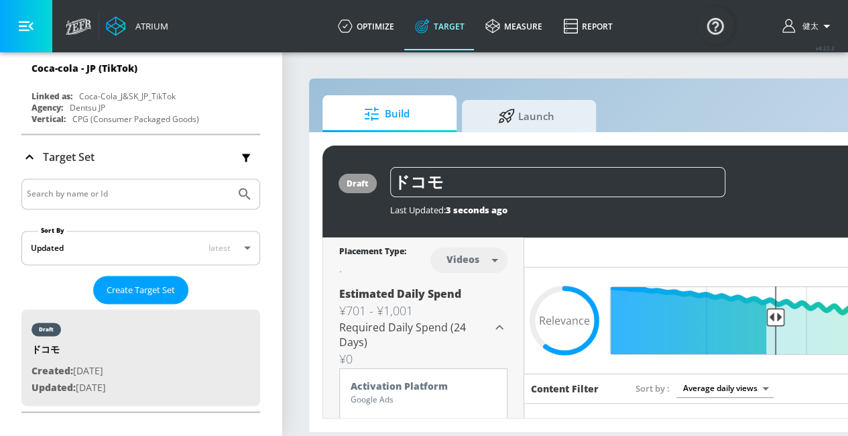
click at [499, 324] on icon at bounding box center [499, 327] width 16 height 16
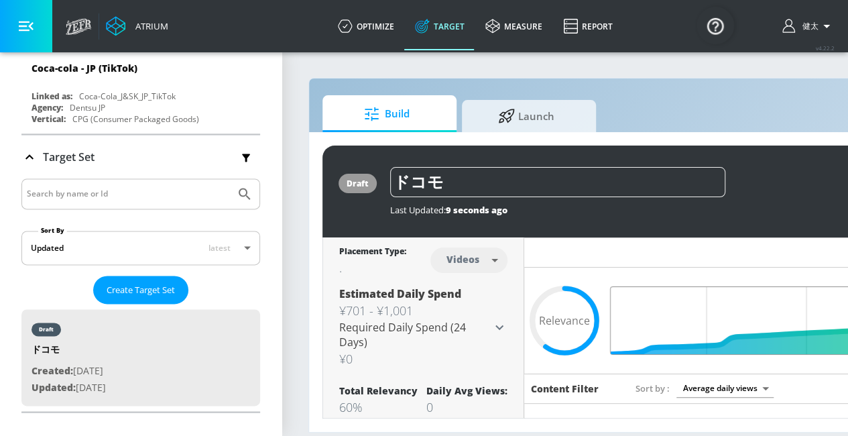
drag, startPoint x: 775, startPoint y: 315, endPoint x: 877, endPoint y: 324, distance: 101.6
click at [847, 324] on input "Final Threshold" at bounding box center [805, 320] width 375 height 68
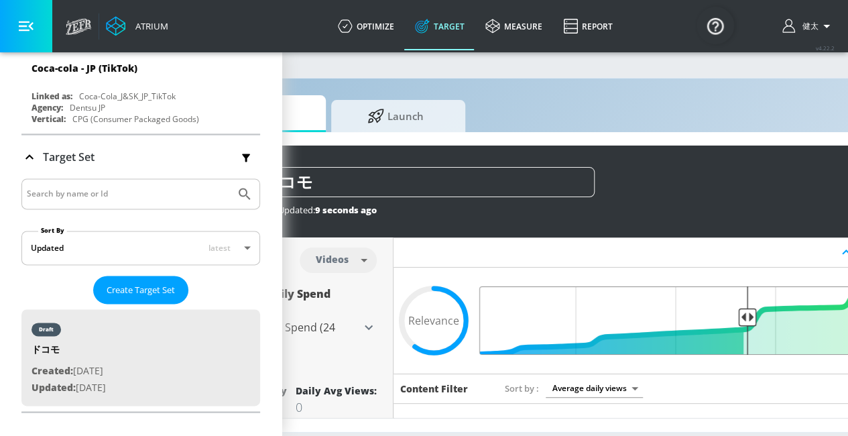
scroll to position [0, 159]
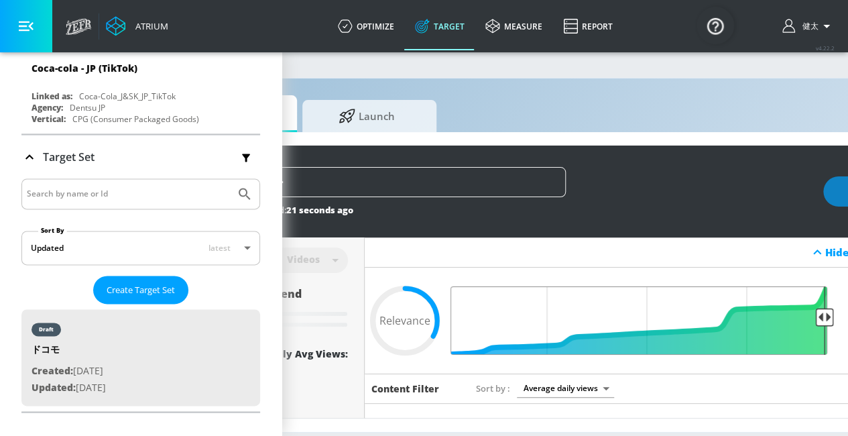
drag, startPoint x: 718, startPoint y: 314, endPoint x: 835, endPoint y: 316, distance: 117.3
click at [834, 316] on input "Final Threshold" at bounding box center [645, 320] width 375 height 68
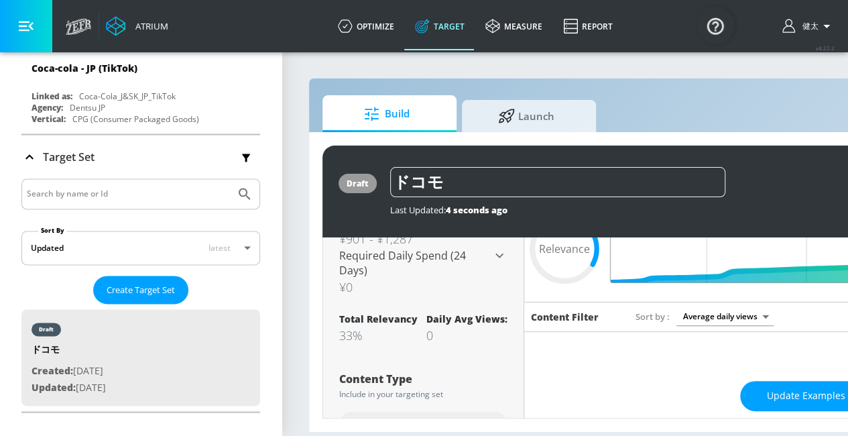
scroll to position [68, 0]
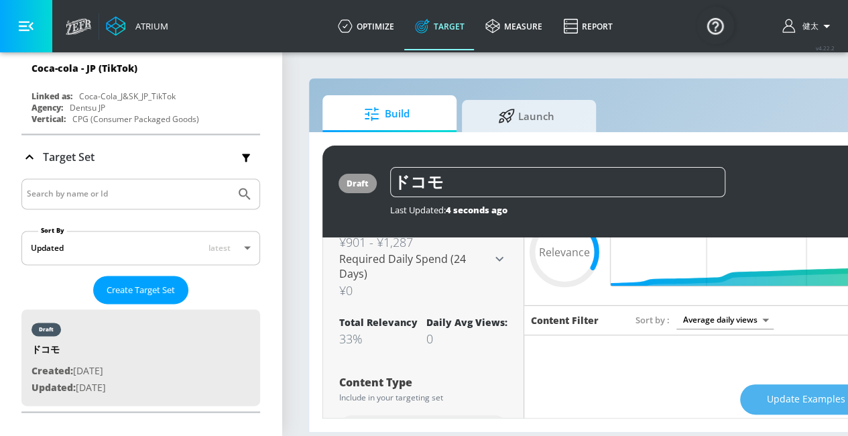
click at [769, 389] on button "Update Examples" at bounding box center [806, 399] width 132 height 30
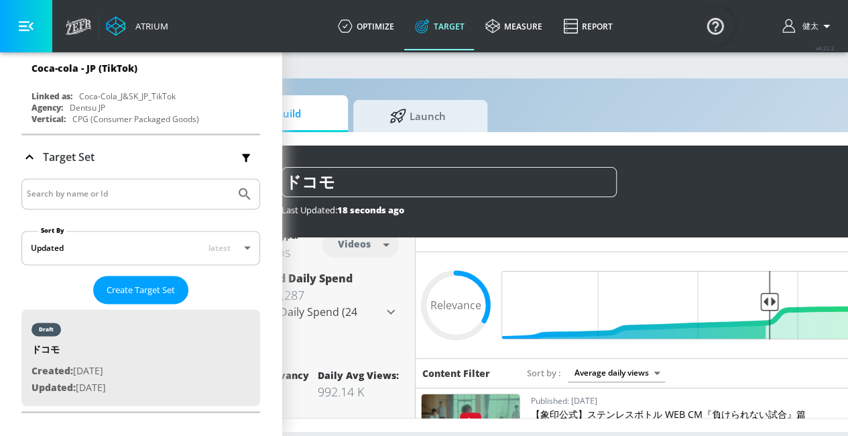
scroll to position [0, 290]
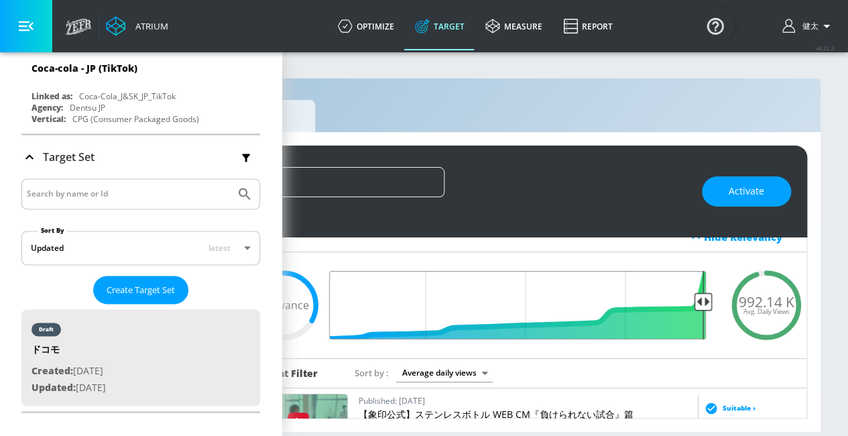
drag, startPoint x: 583, startPoint y: 302, endPoint x: 749, endPoint y: 306, distance: 165.6
type input "0.05"
click at [712, 306] on input "Final Threshold" at bounding box center [524, 305] width 375 height 68
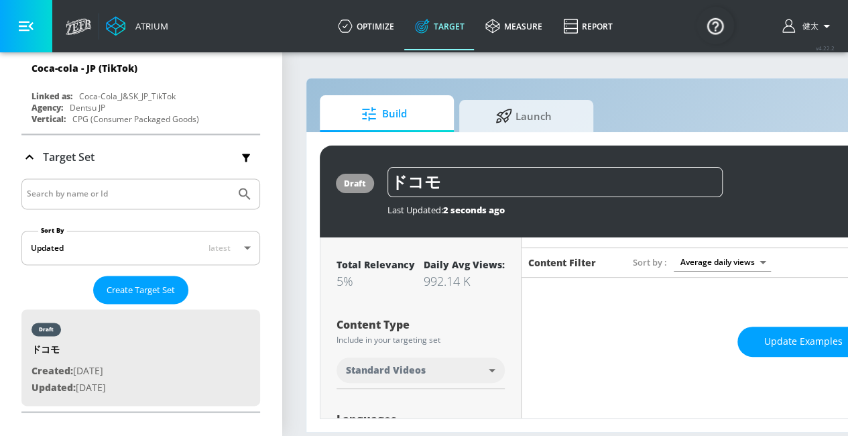
scroll to position [0, 1]
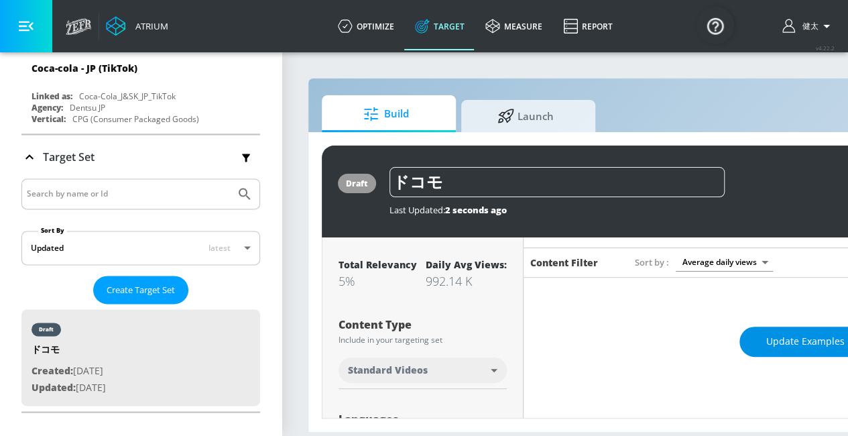
click at [774, 349] on button "Update Examples" at bounding box center [805, 341] width 132 height 30
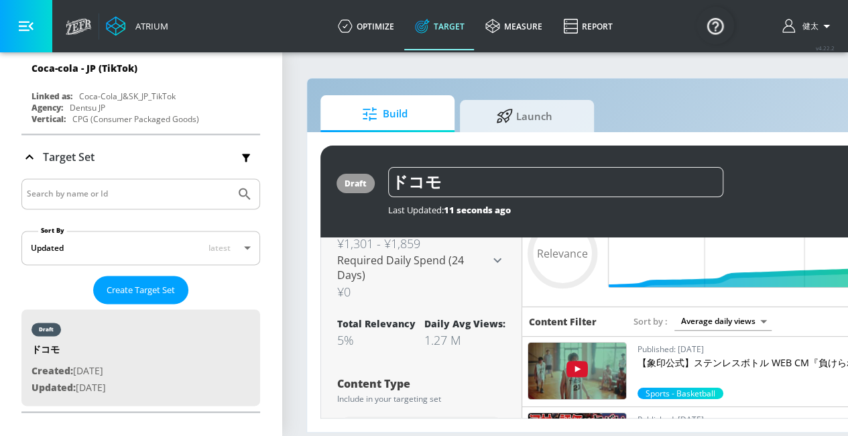
scroll to position [0, 0]
